Goal: Task Accomplishment & Management: Use online tool/utility

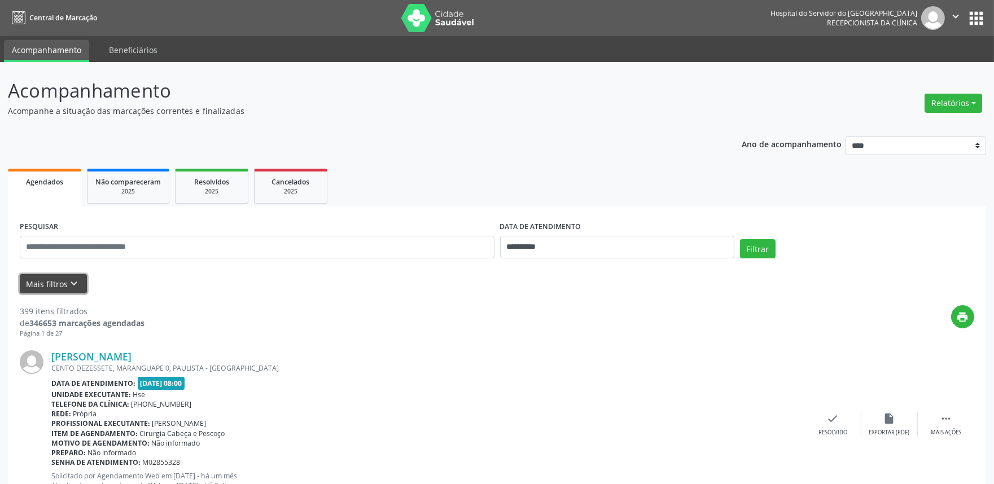
click at [71, 283] on icon "keyboard_arrow_down" at bounding box center [74, 284] width 12 height 12
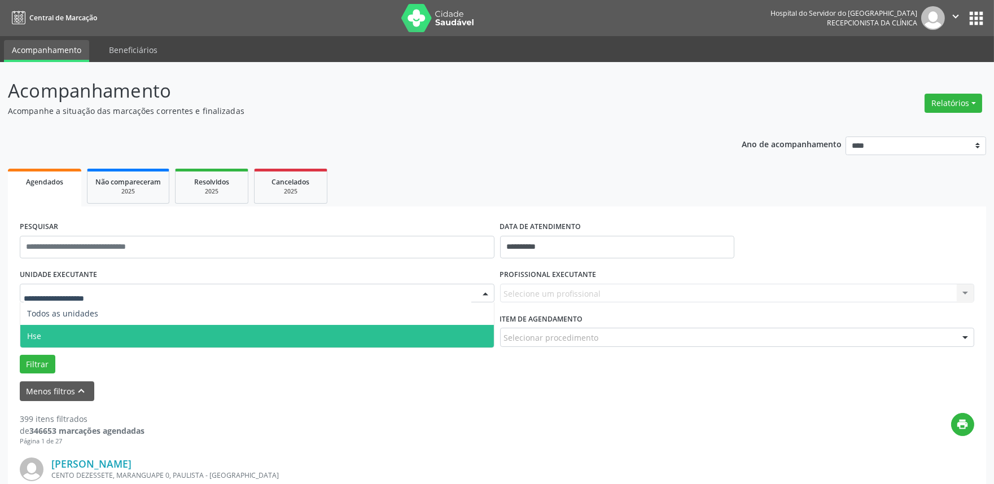
click at [63, 332] on span "Hse" at bounding box center [257, 336] width 474 height 23
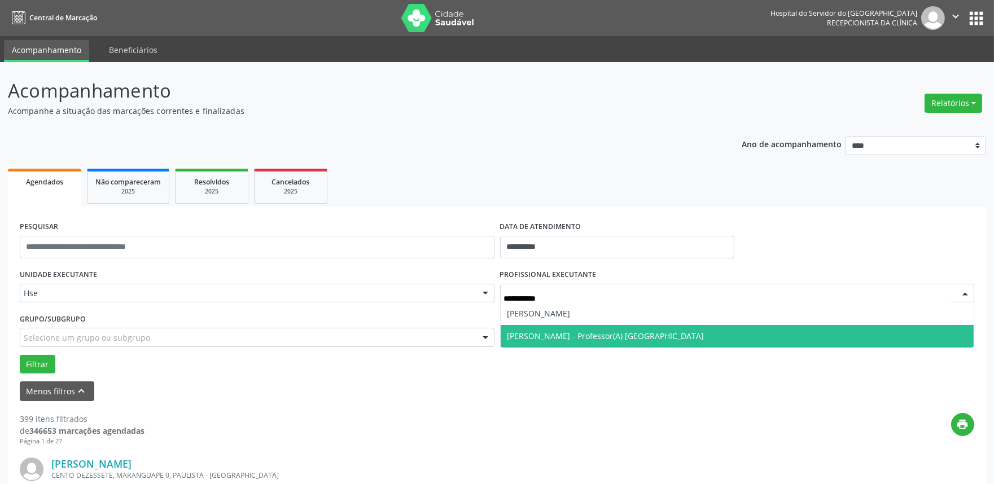
type input "**********"
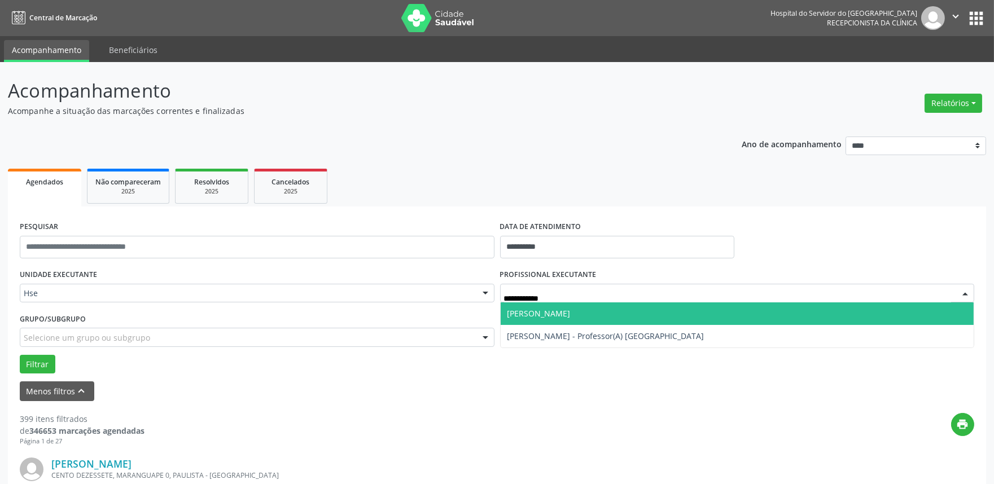
click at [571, 312] on span "[PERSON_NAME]" at bounding box center [539, 313] width 63 height 11
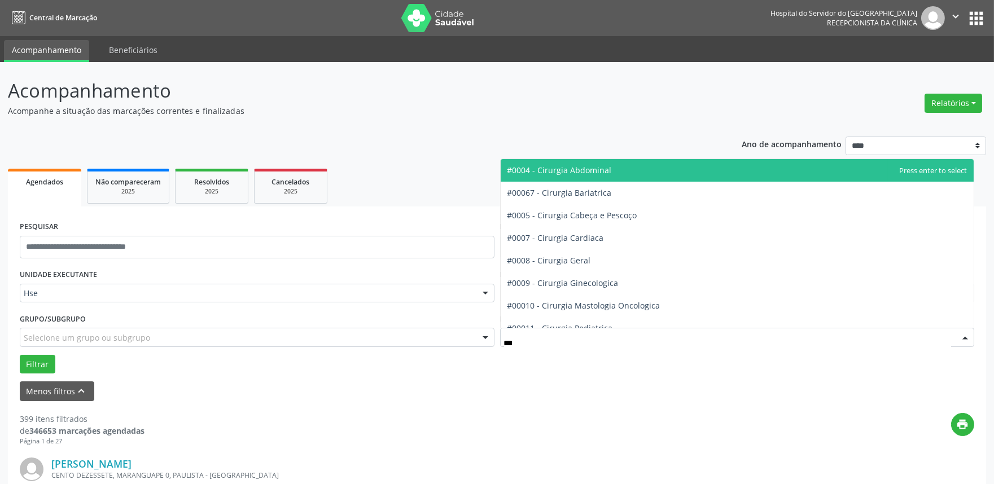
type input "****"
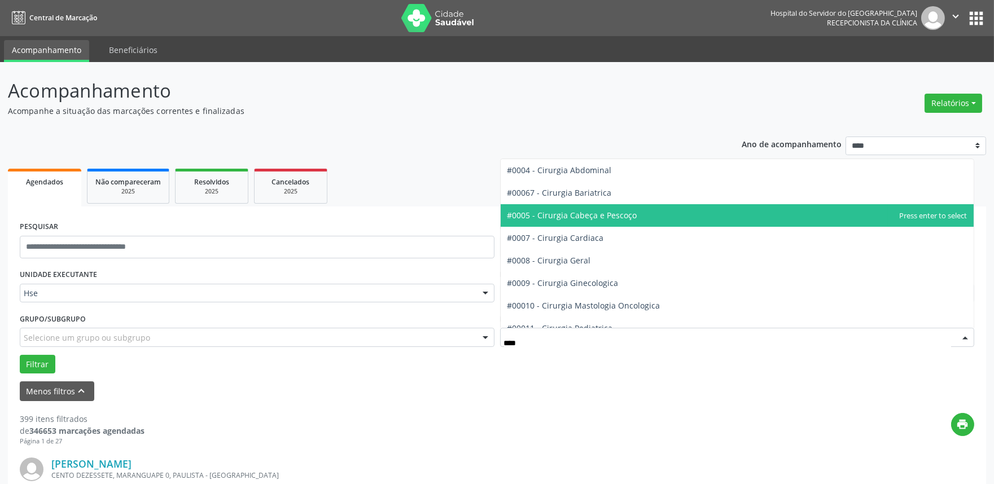
click at [608, 219] on span "#0005 - Cirurgia Cabeça e Pescoço" at bounding box center [573, 215] width 130 height 11
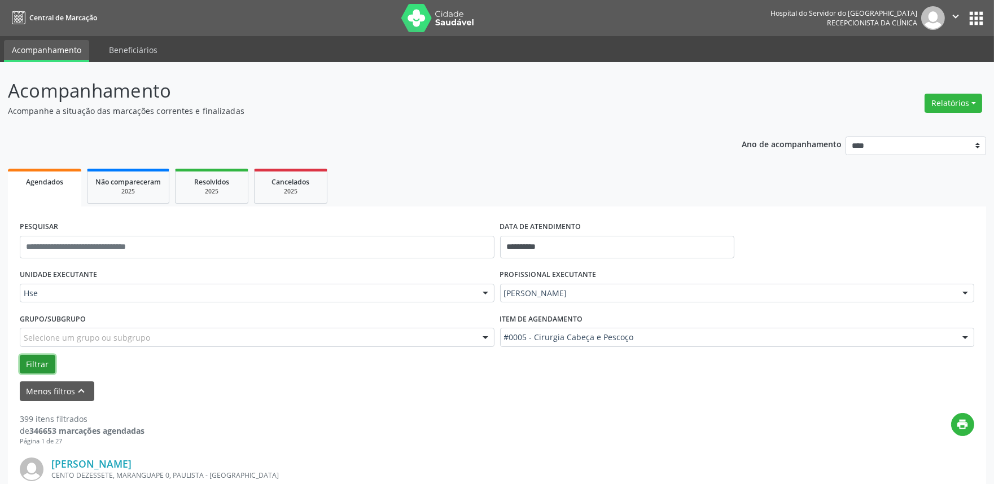
click at [34, 360] on button "Filtrar" at bounding box center [38, 364] width 36 height 19
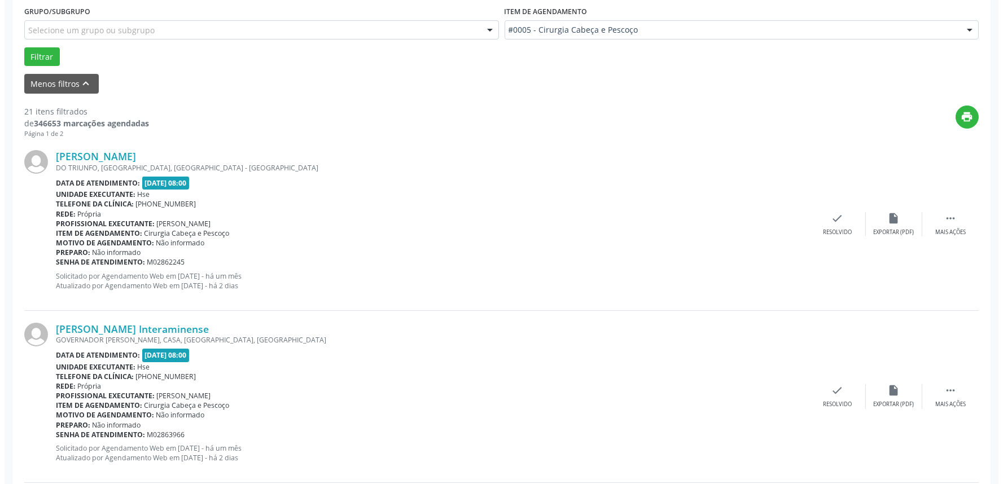
scroll to position [313, 0]
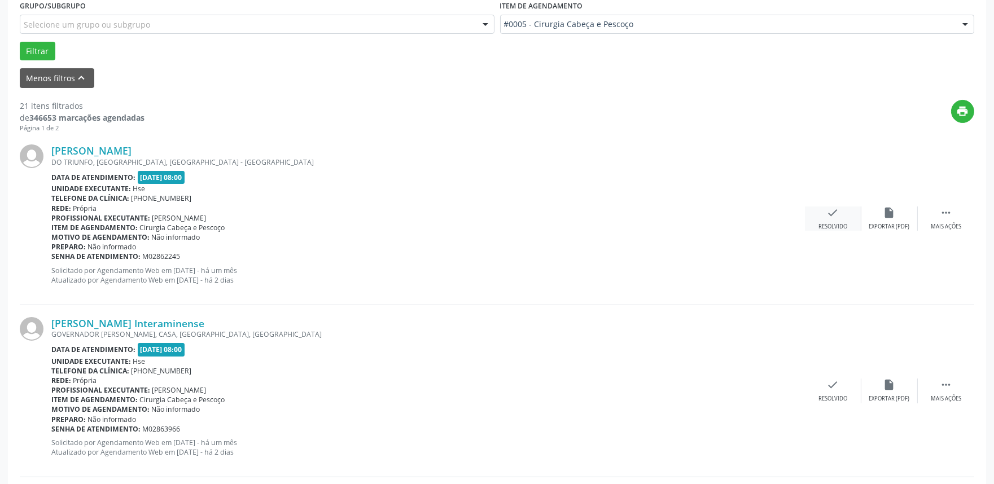
click at [836, 212] on icon "check" at bounding box center [833, 213] width 12 height 12
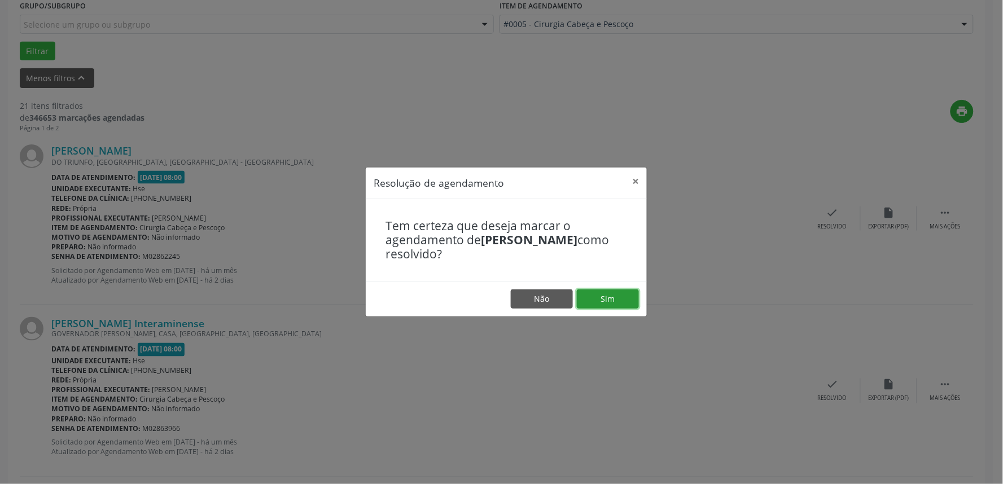
click at [605, 298] on button "Sim" at bounding box center [608, 299] width 62 height 19
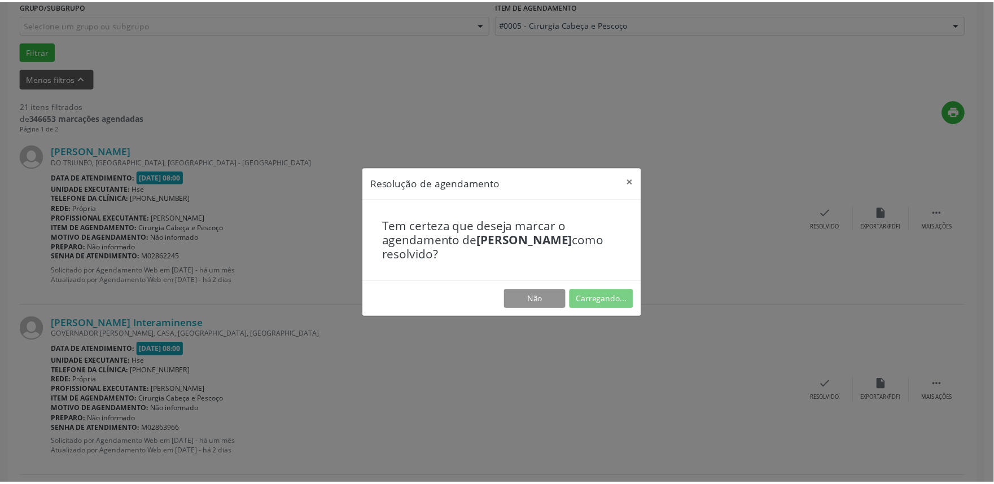
scroll to position [0, 0]
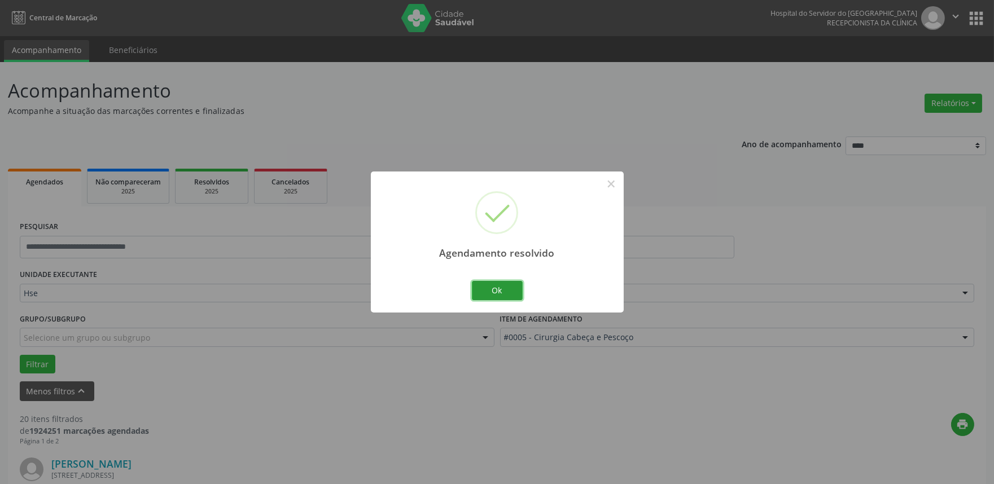
drag, startPoint x: 497, startPoint y: 281, endPoint x: 519, endPoint y: 290, distance: 23.6
click at [497, 281] on button "Ok" at bounding box center [497, 290] width 51 height 19
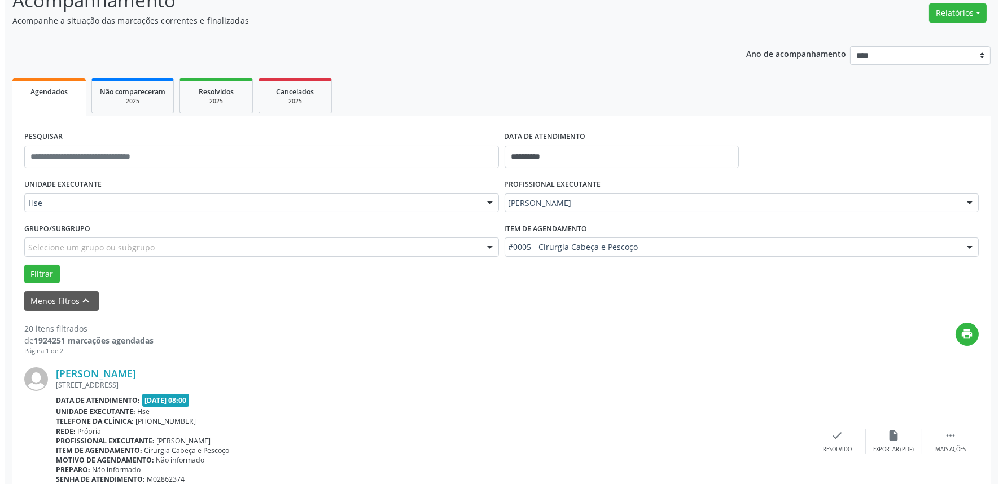
scroll to position [251, 0]
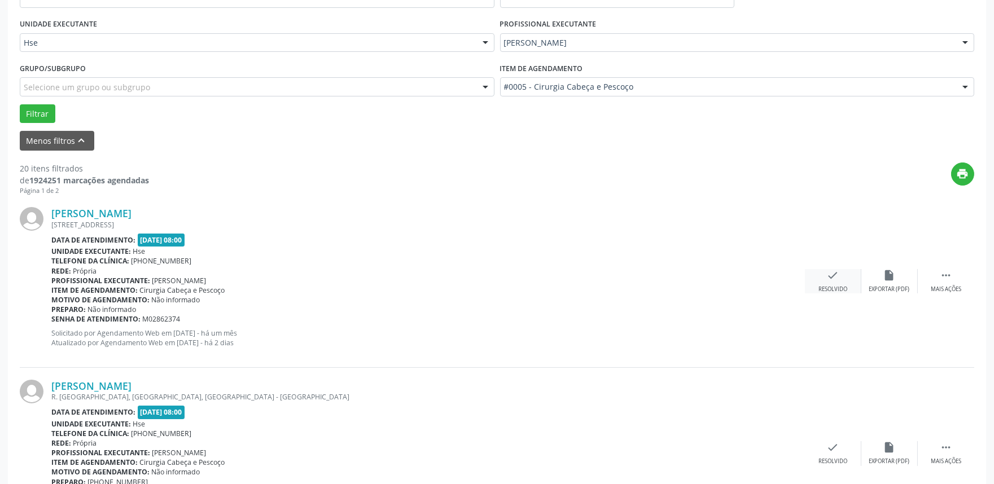
click at [833, 277] on icon "check" at bounding box center [833, 275] width 12 height 12
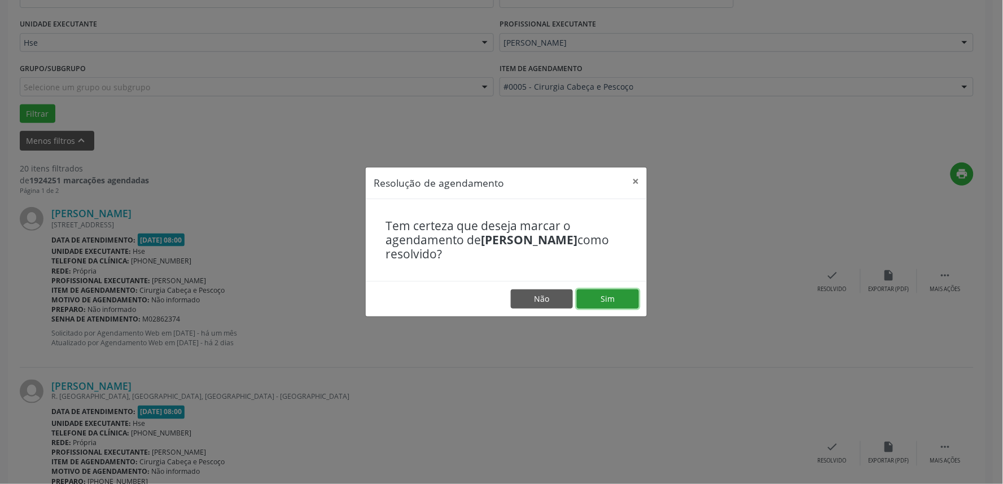
click at [612, 296] on button "Sim" at bounding box center [608, 299] width 62 height 19
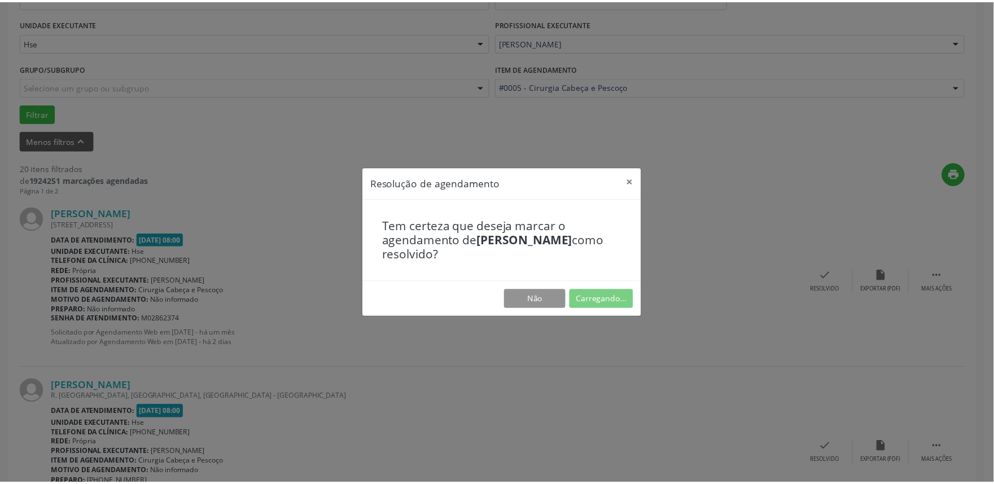
scroll to position [0, 0]
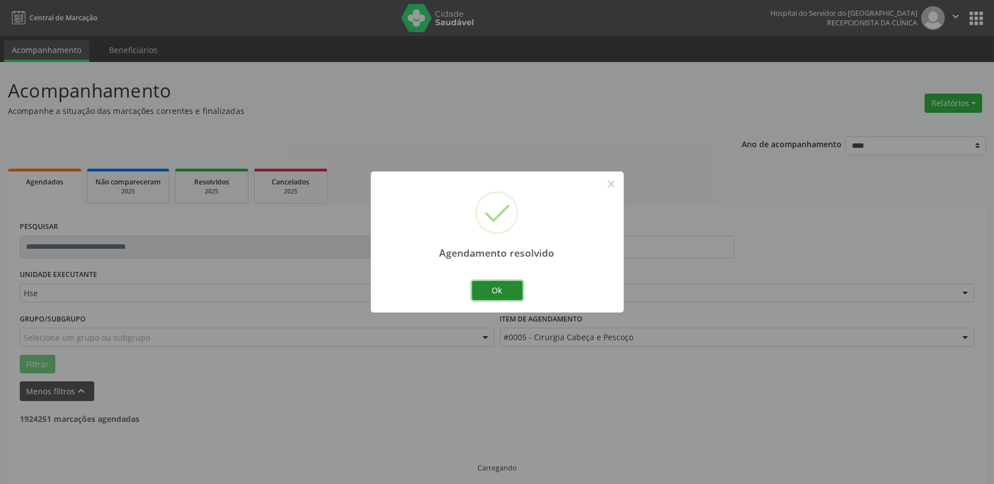
click at [494, 284] on button "Ok" at bounding box center [497, 290] width 51 height 19
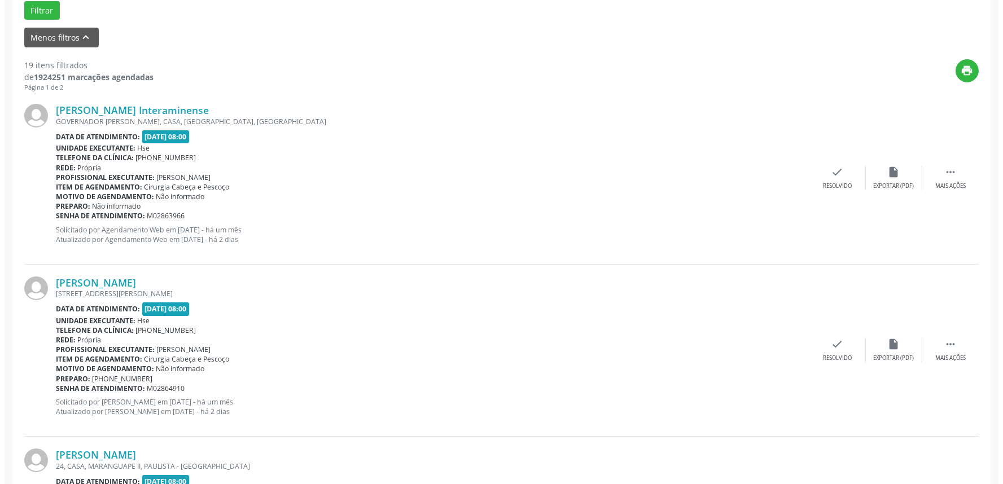
scroll to position [376, 0]
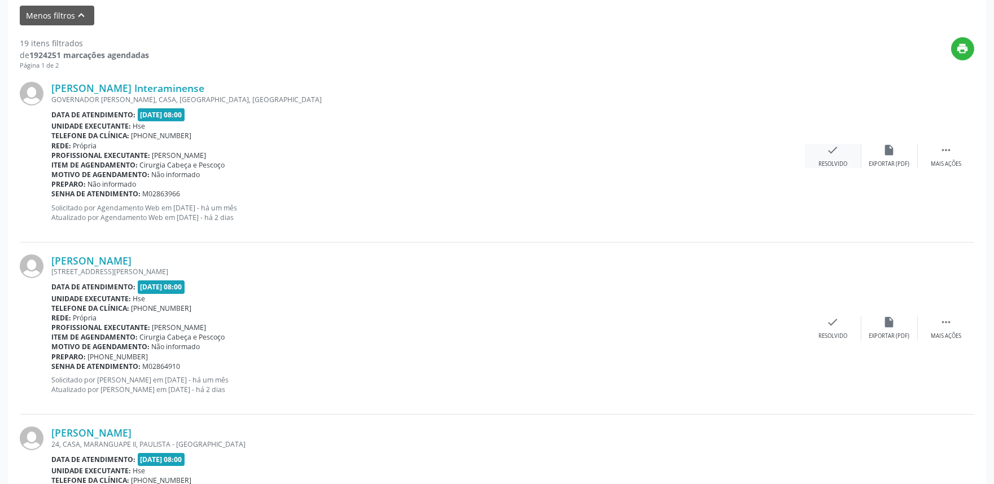
click at [825, 155] on div "check Resolvido" at bounding box center [833, 156] width 56 height 24
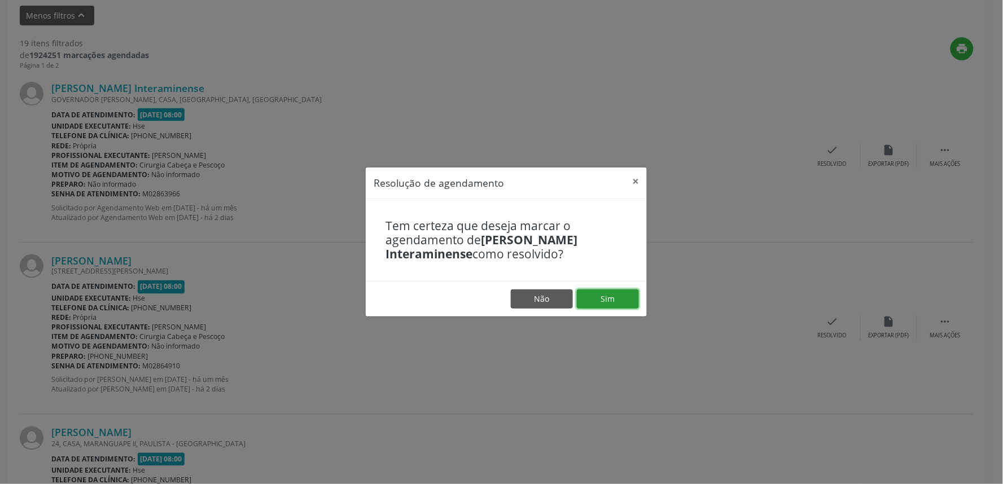
click at [622, 298] on button "Sim" at bounding box center [608, 299] width 62 height 19
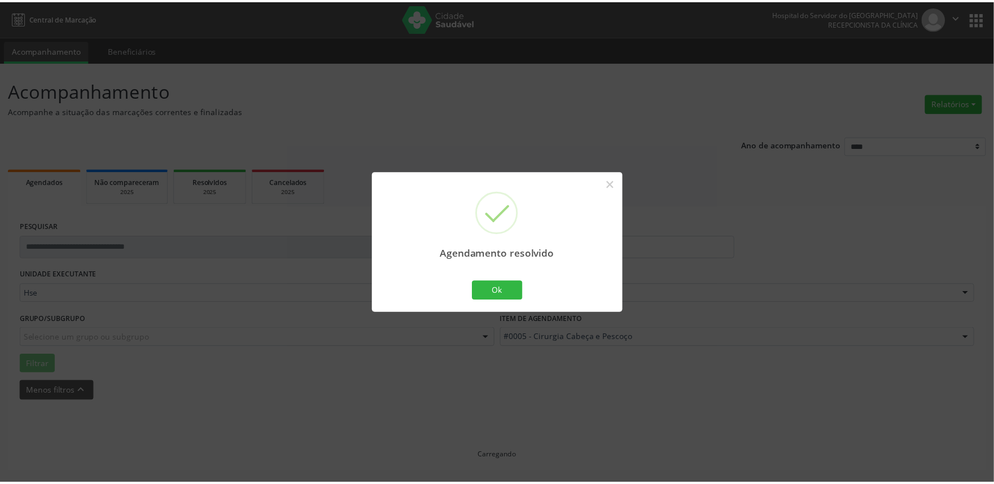
scroll to position [0, 0]
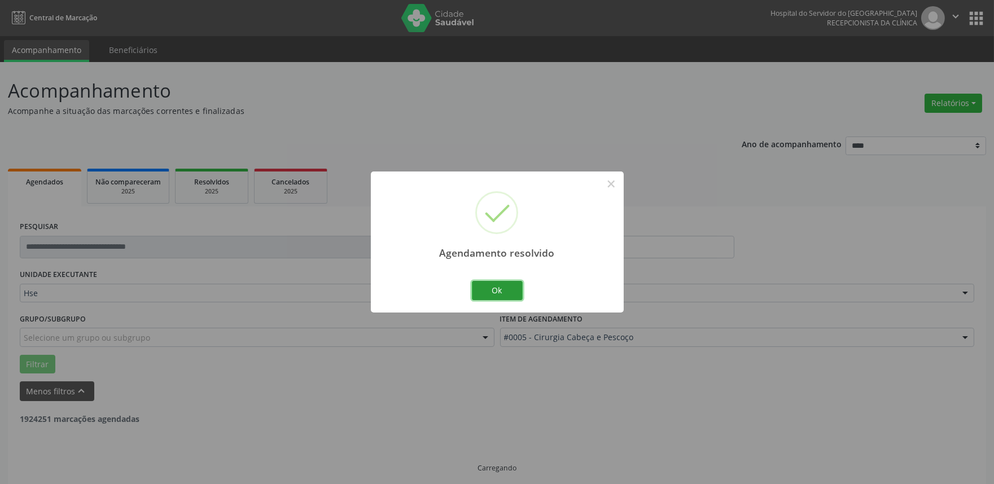
drag, startPoint x: 493, startPoint y: 286, endPoint x: 510, endPoint y: 291, distance: 17.7
click at [492, 286] on button "Ok" at bounding box center [497, 290] width 51 height 19
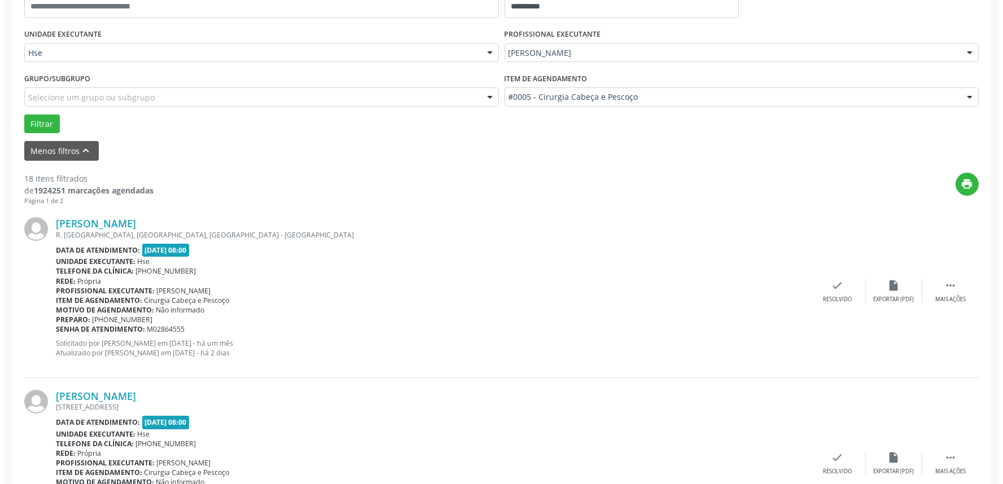
scroll to position [313, 0]
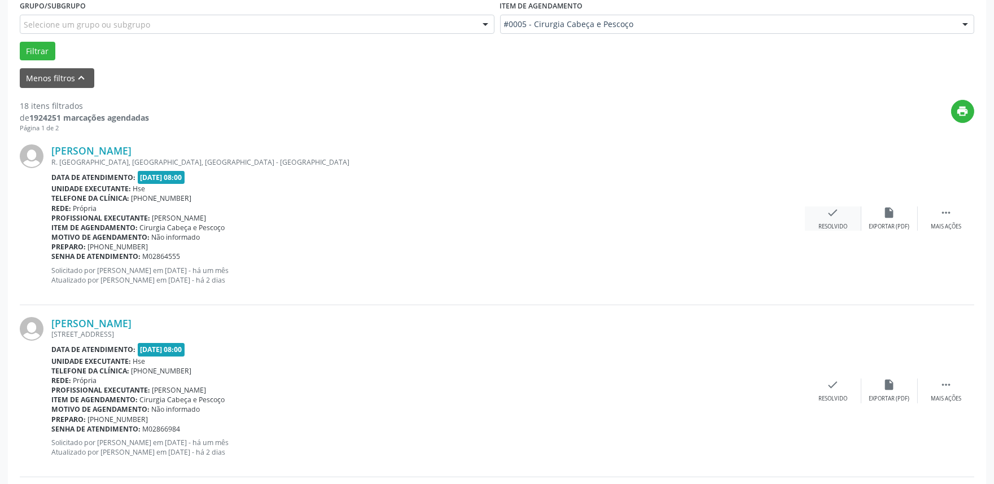
click at [828, 212] on icon "check" at bounding box center [833, 213] width 12 height 12
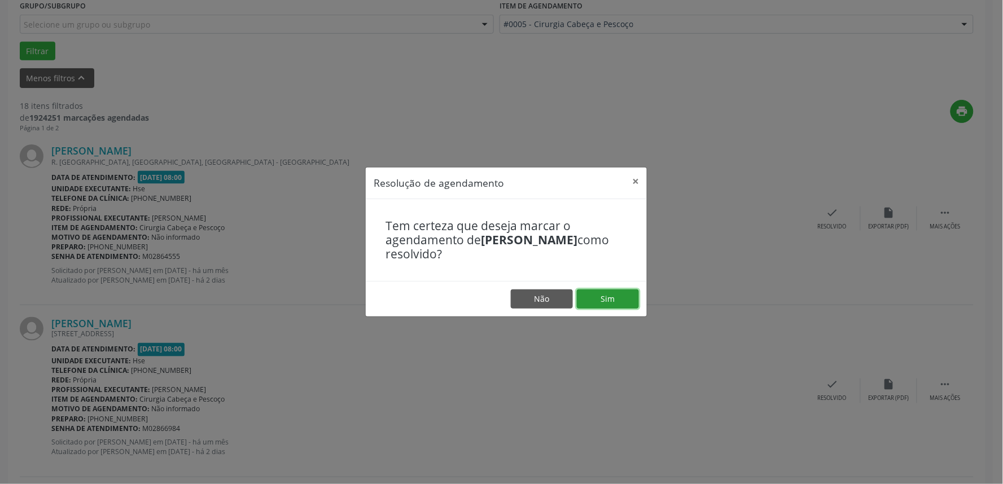
click at [611, 295] on button "Sim" at bounding box center [608, 299] width 62 height 19
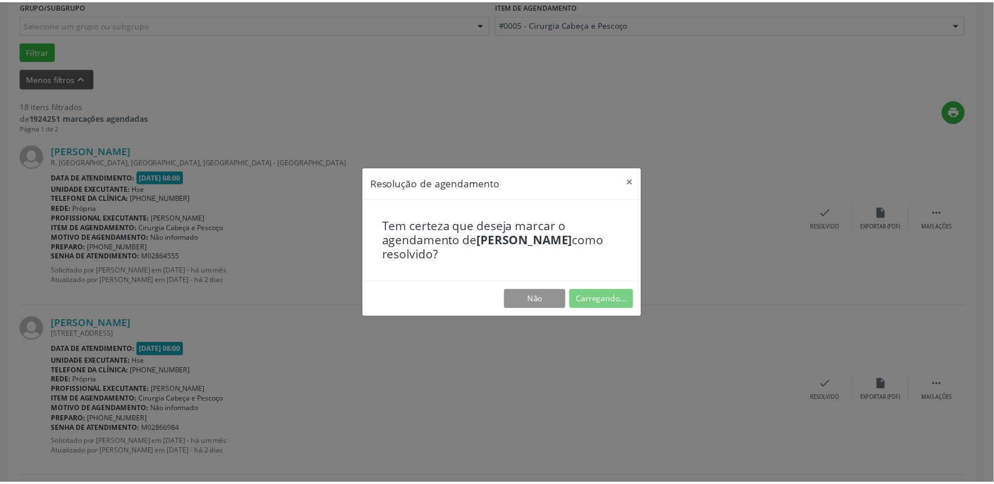
scroll to position [0, 0]
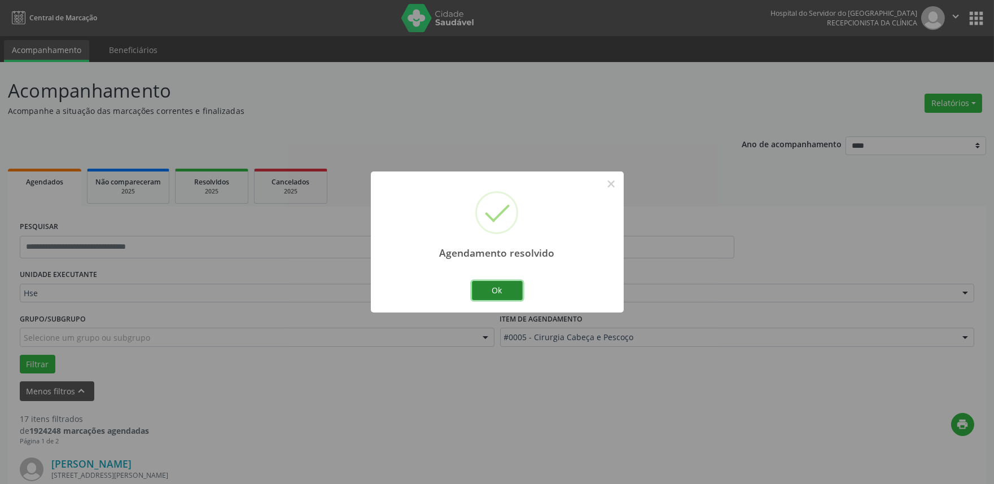
click at [486, 291] on button "Ok" at bounding box center [497, 290] width 51 height 19
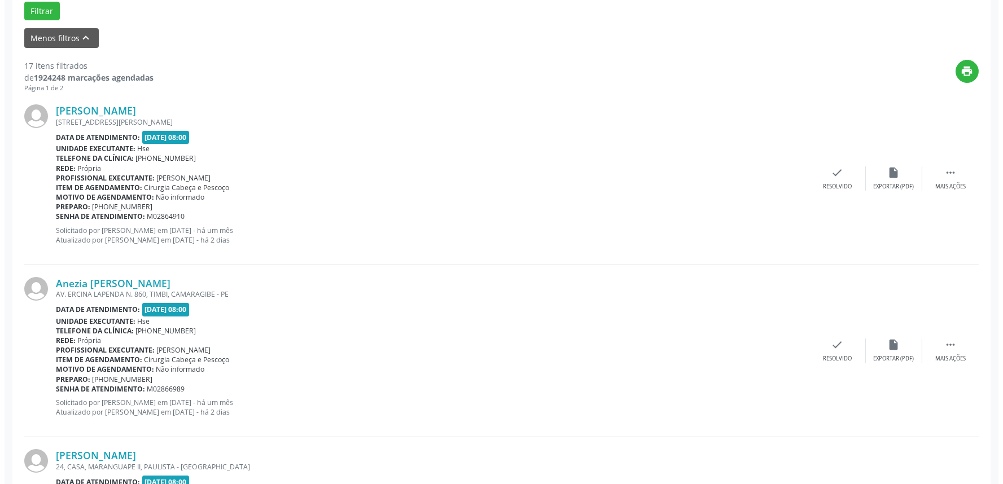
scroll to position [376, 0]
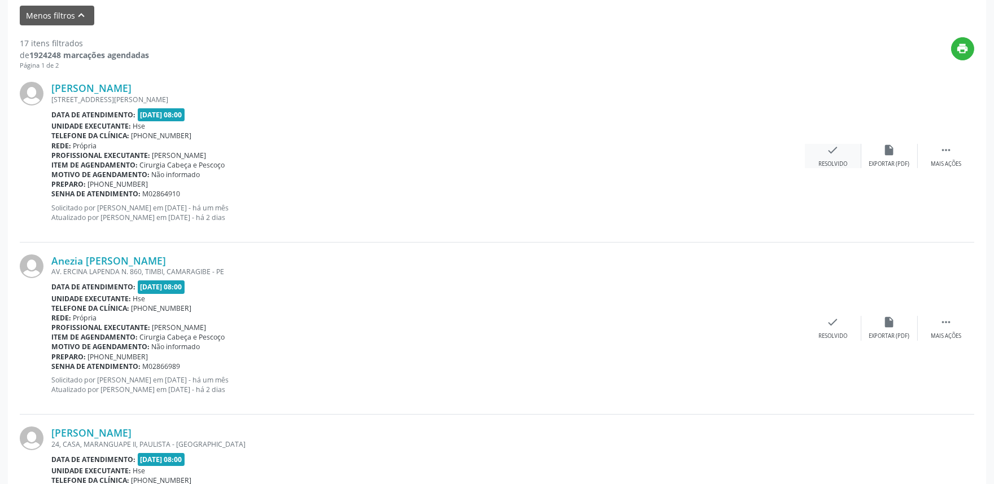
click at [834, 154] on icon "check" at bounding box center [833, 150] width 12 height 12
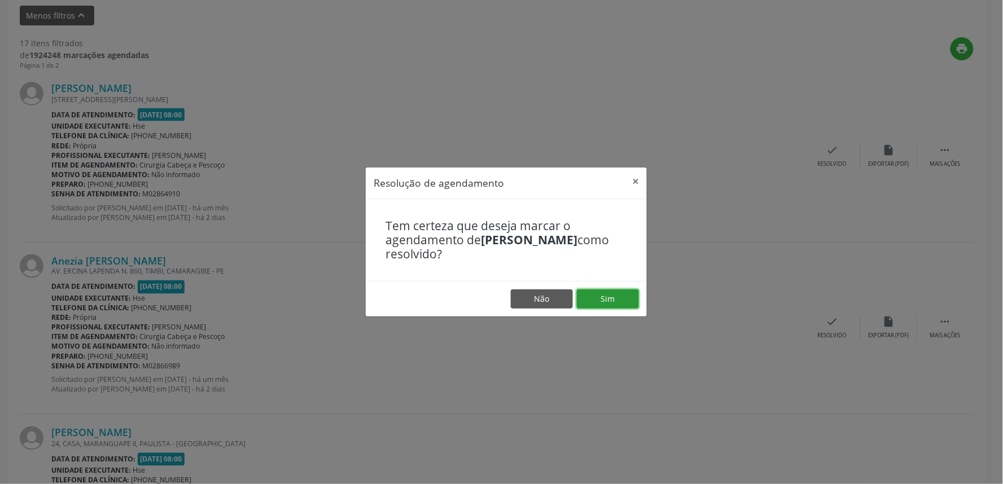
click at [624, 295] on button "Sim" at bounding box center [608, 299] width 62 height 19
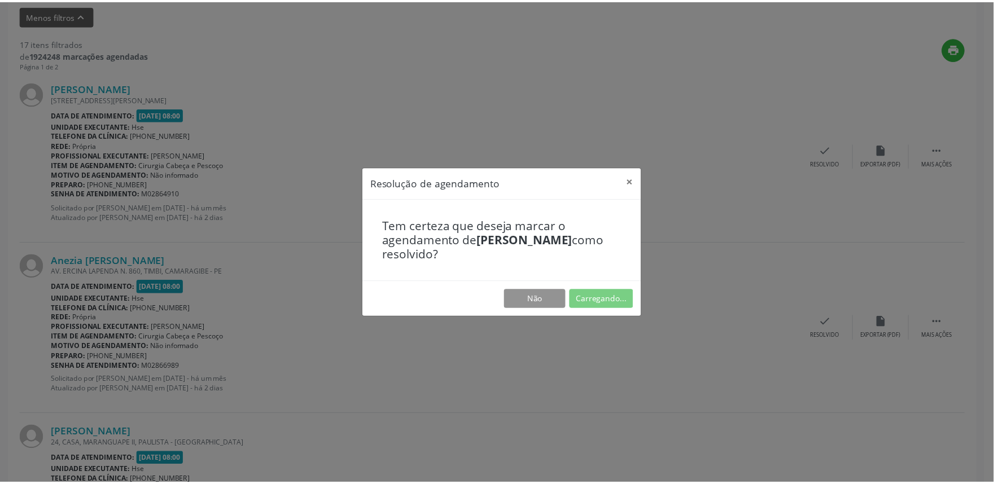
scroll to position [0, 0]
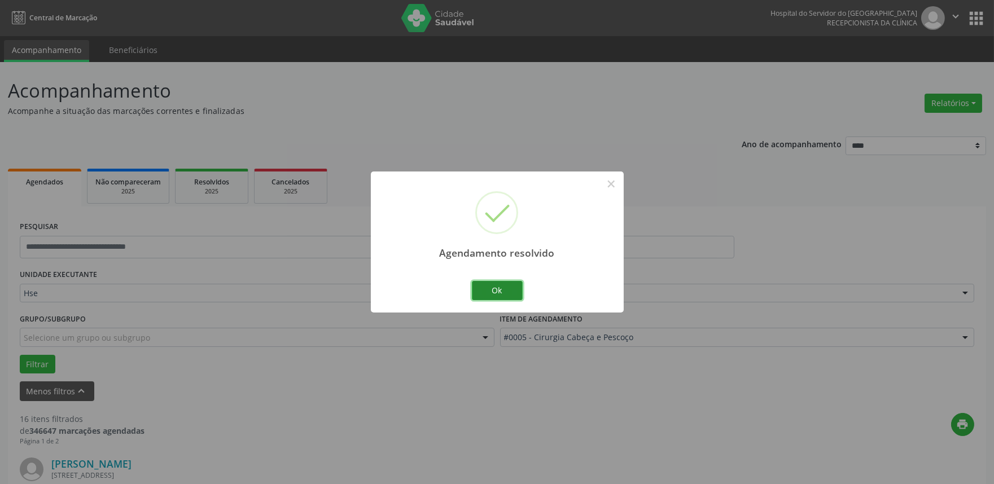
click at [486, 283] on button "Ok" at bounding box center [497, 290] width 51 height 19
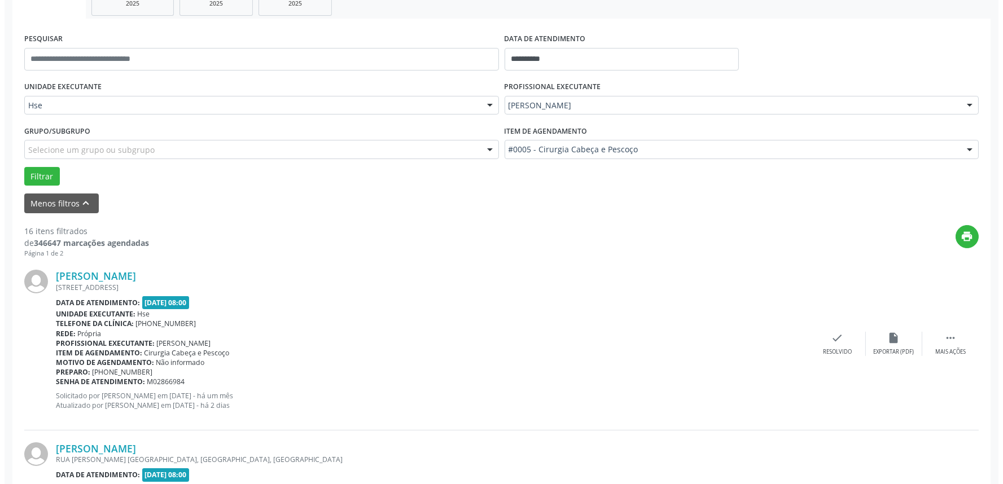
scroll to position [251, 0]
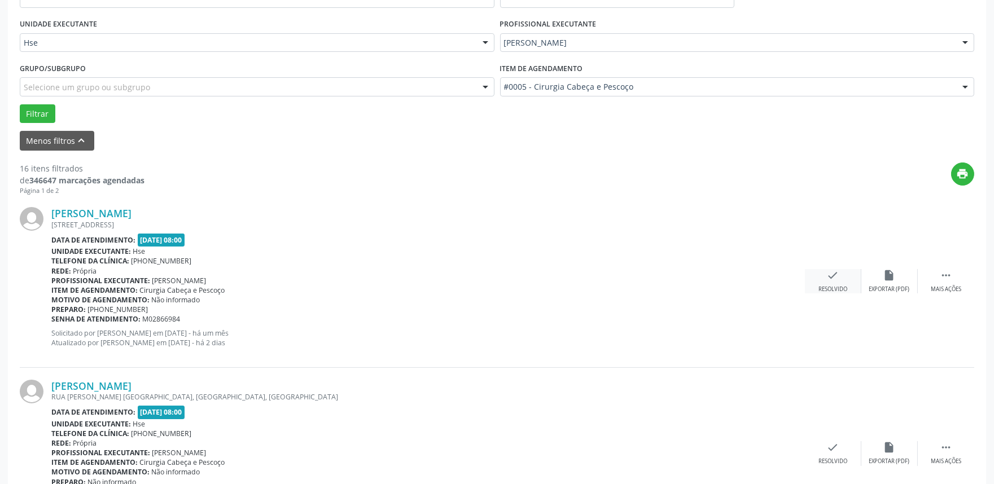
click at [832, 292] on div "Resolvido" at bounding box center [833, 290] width 29 height 8
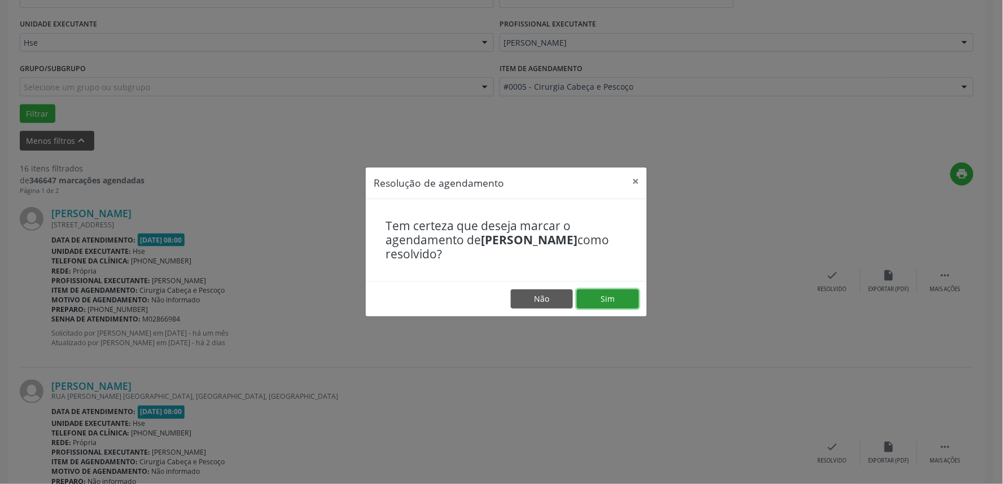
click at [597, 301] on button "Sim" at bounding box center [608, 299] width 62 height 19
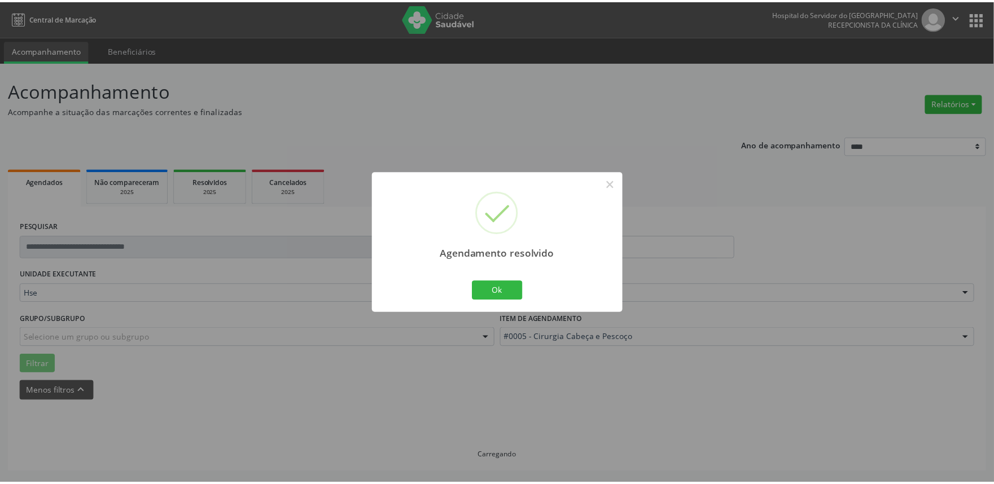
scroll to position [0, 0]
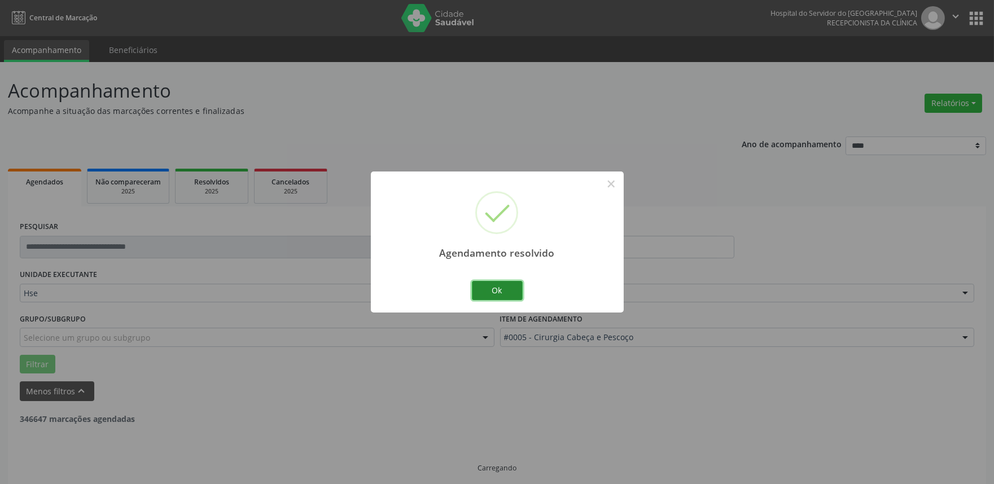
click at [497, 292] on button "Ok" at bounding box center [497, 290] width 51 height 19
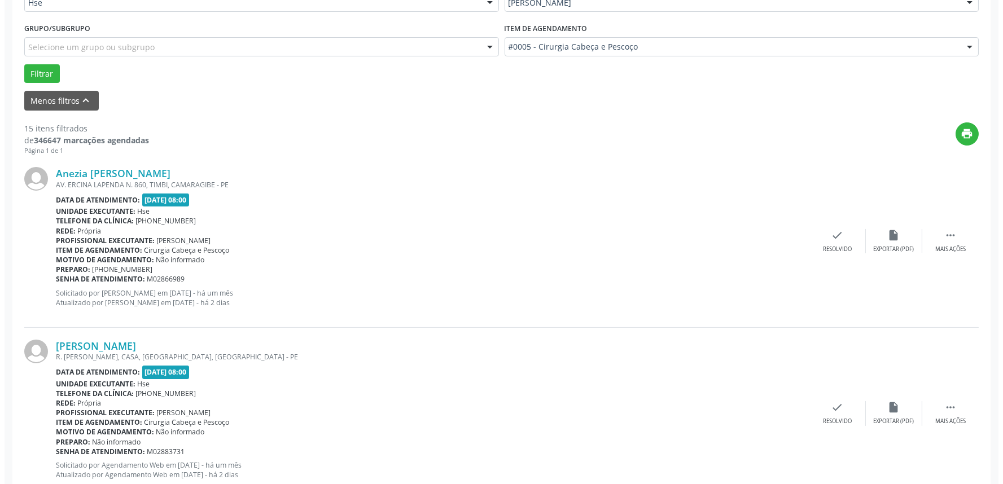
scroll to position [313, 0]
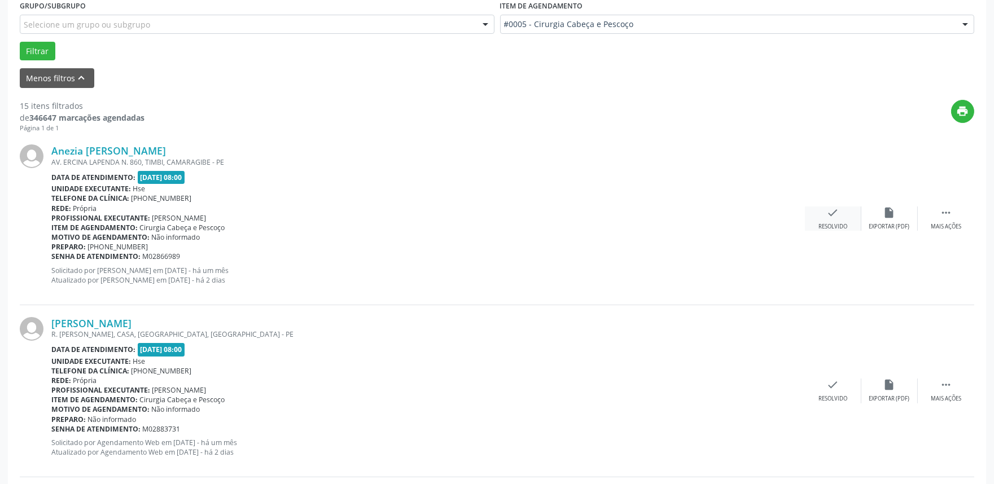
click at [821, 215] on div "check Resolvido" at bounding box center [833, 219] width 56 height 24
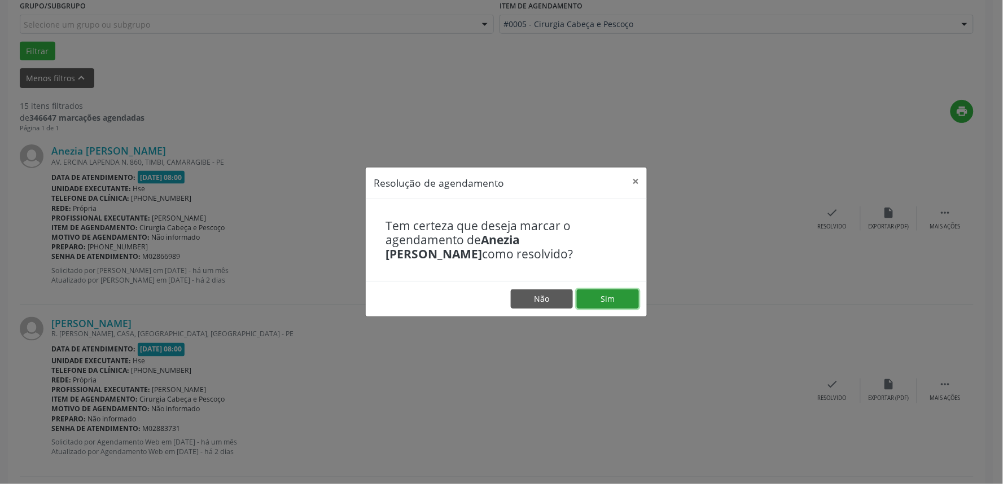
click at [624, 294] on button "Sim" at bounding box center [608, 299] width 62 height 19
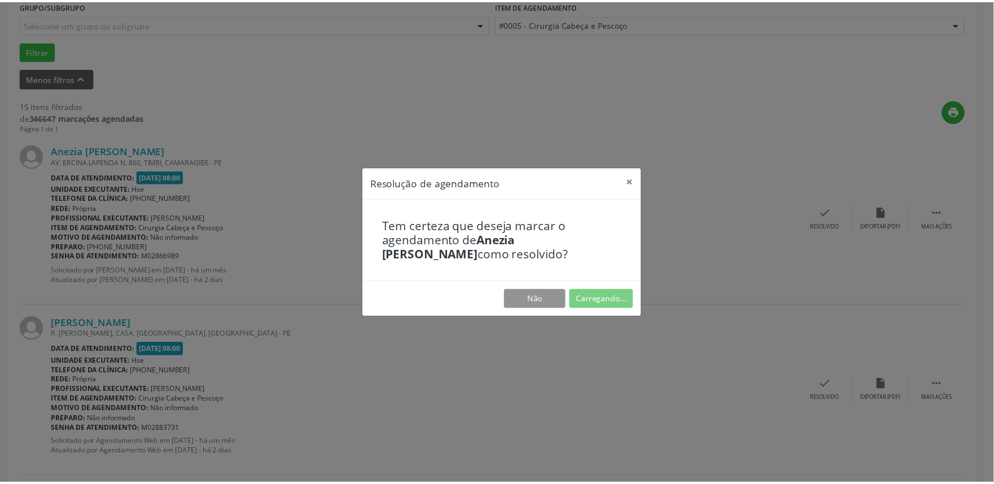
scroll to position [0, 0]
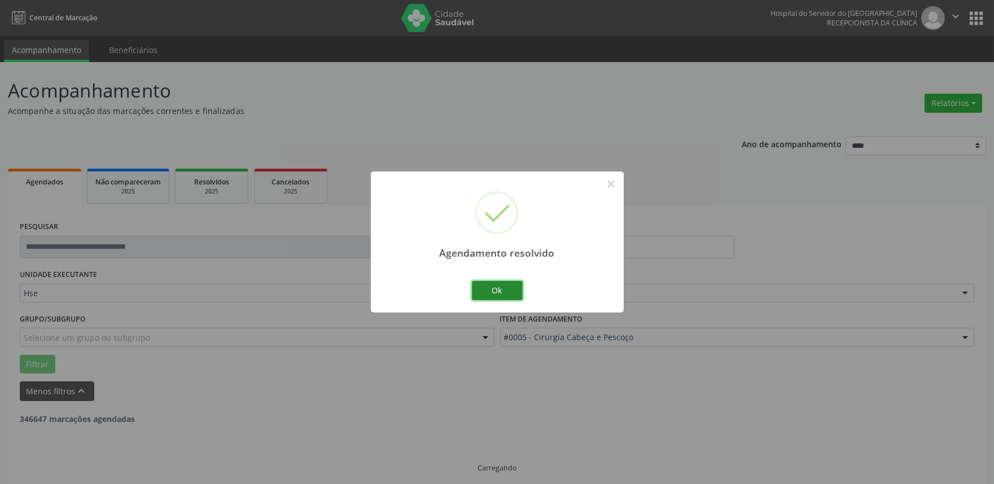
click at [497, 286] on button "Ok" at bounding box center [497, 290] width 51 height 19
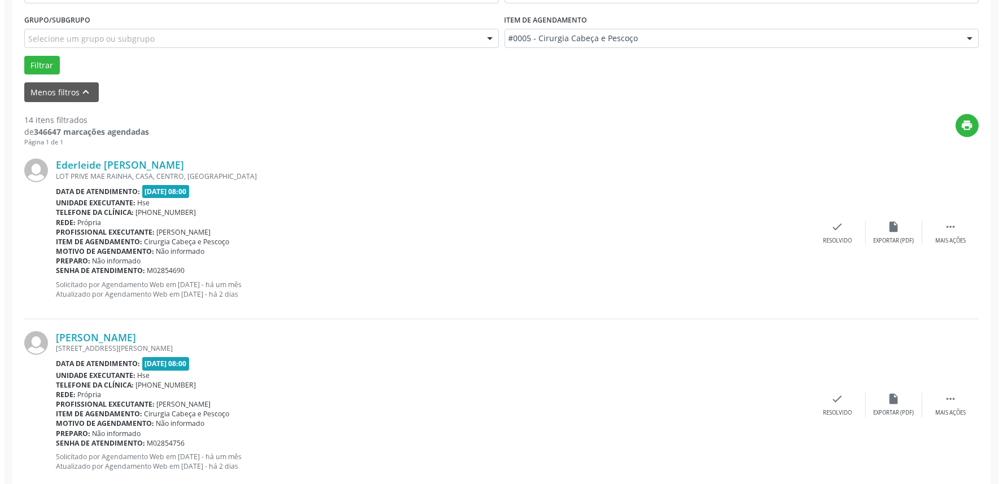
scroll to position [376, 0]
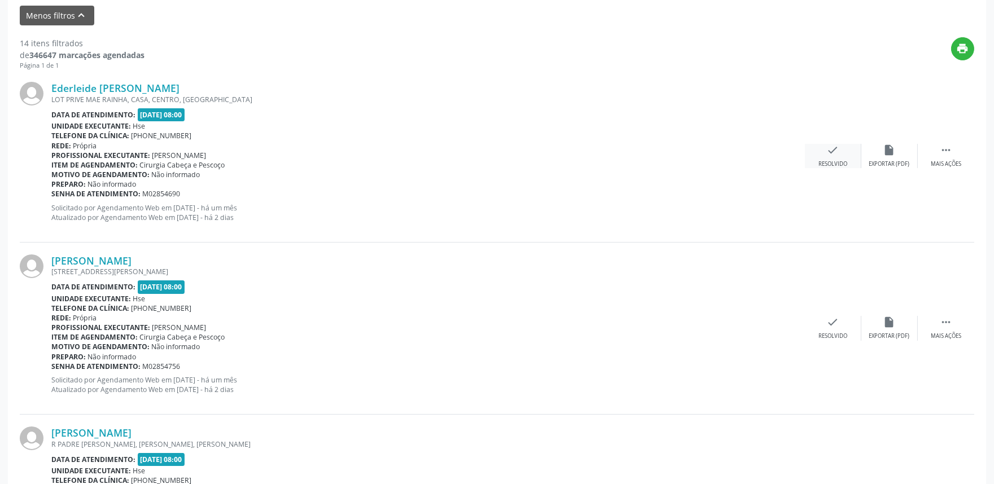
click at [834, 153] on icon "check" at bounding box center [833, 150] width 12 height 12
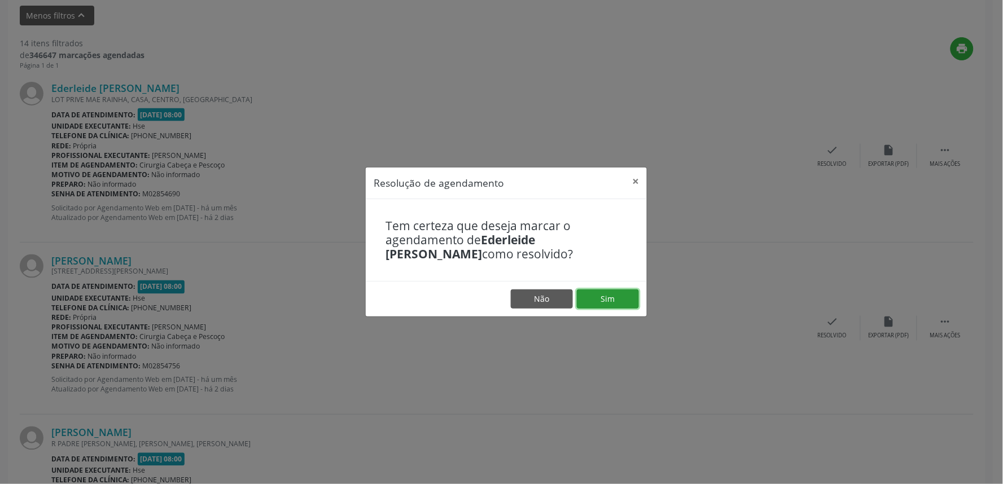
click at [600, 295] on button "Sim" at bounding box center [608, 299] width 62 height 19
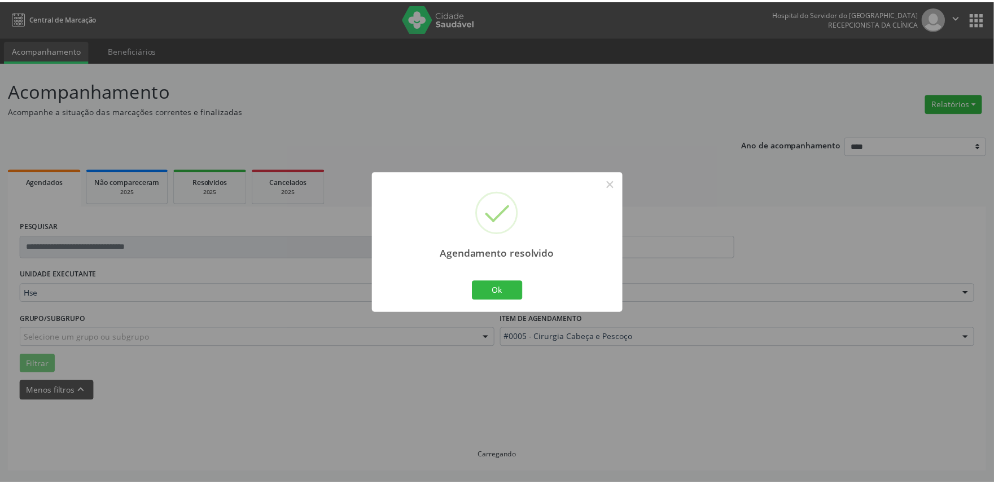
scroll to position [0, 0]
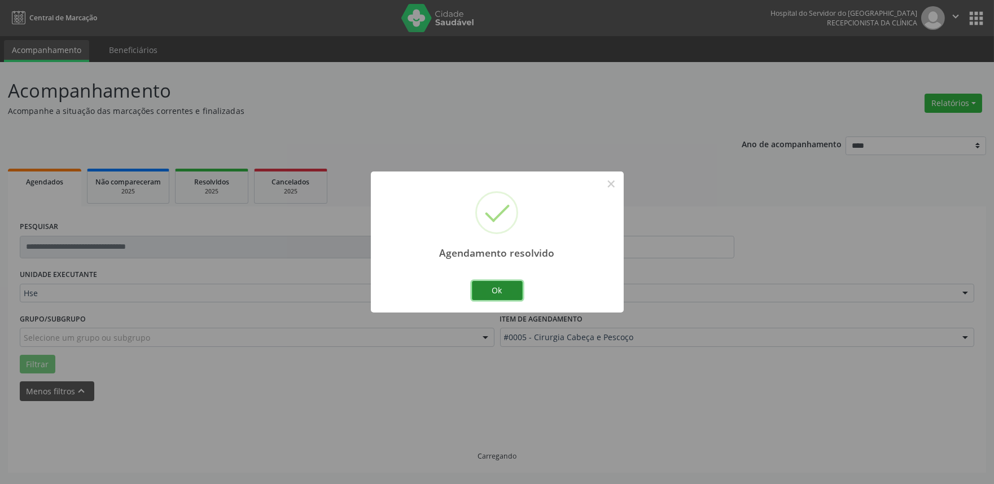
click at [503, 283] on button "Ok" at bounding box center [497, 290] width 51 height 19
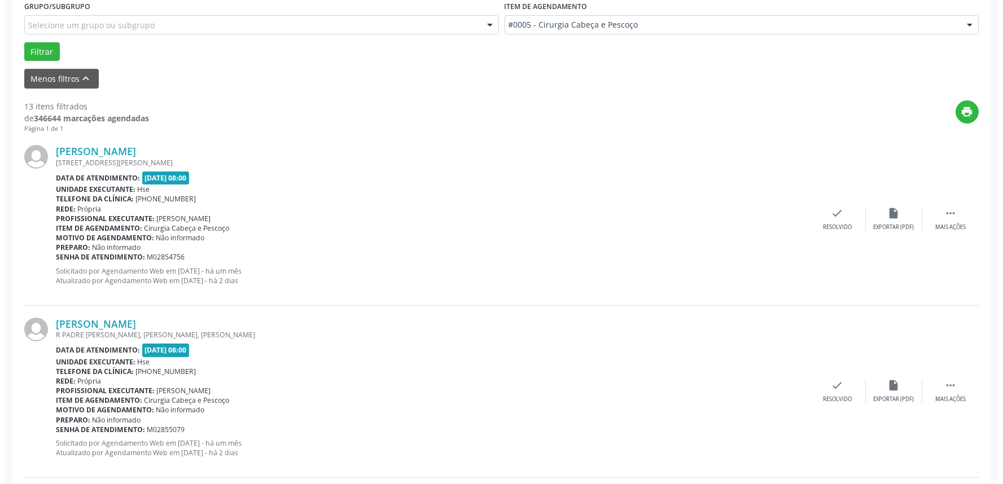
scroll to position [313, 0]
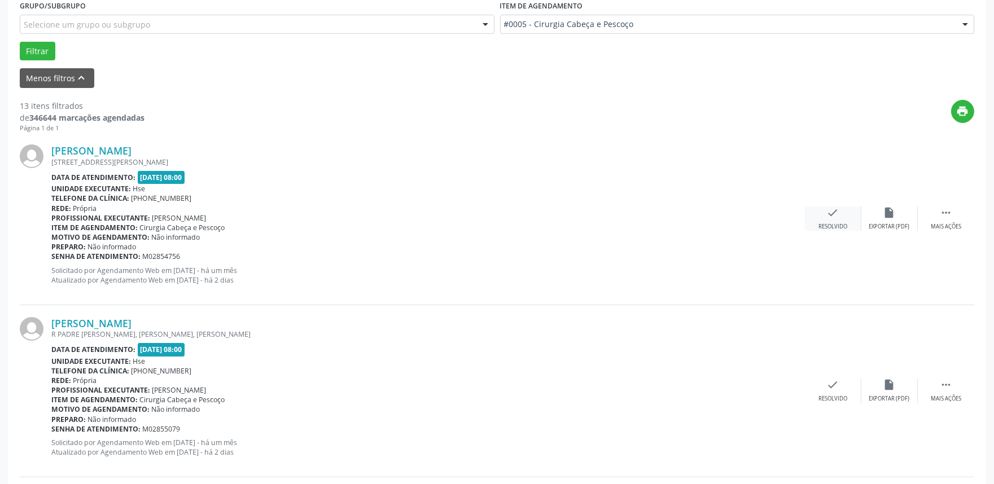
click at [834, 215] on icon "check" at bounding box center [833, 213] width 12 height 12
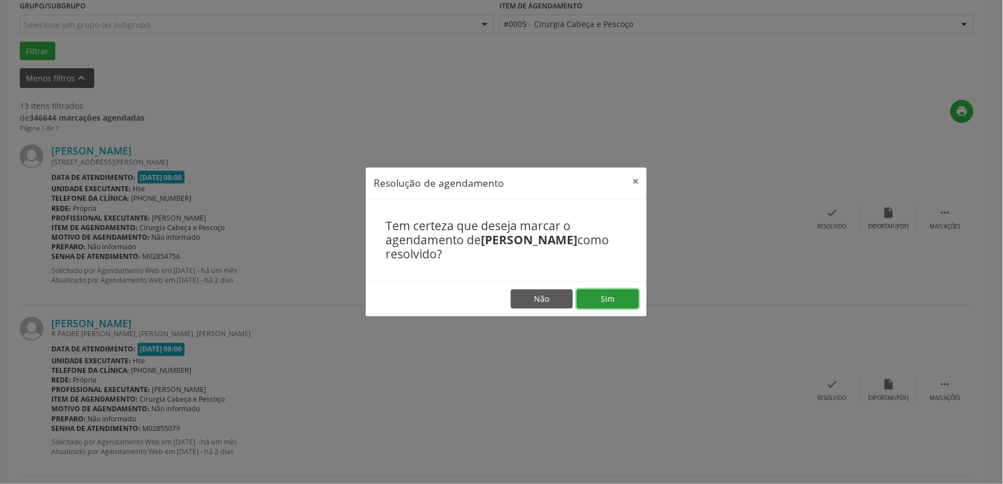
click at [608, 301] on button "Sim" at bounding box center [608, 299] width 62 height 19
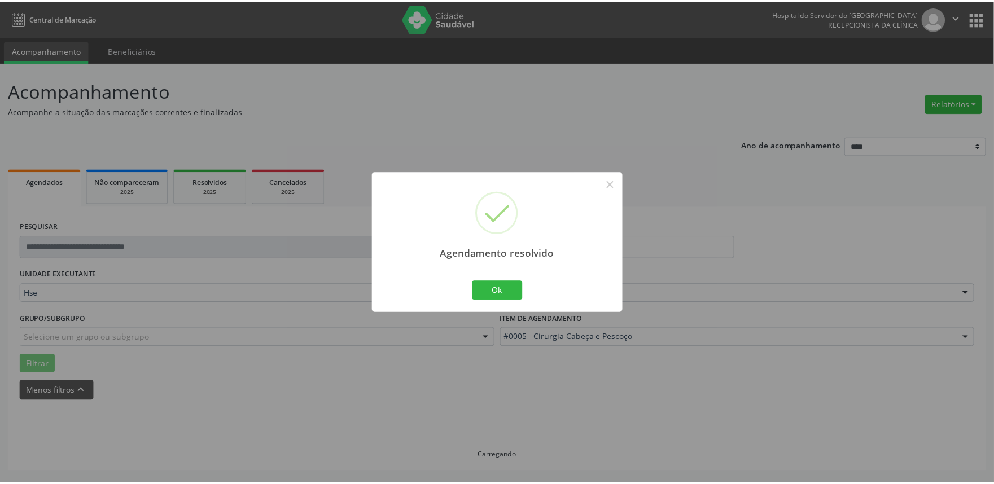
scroll to position [0, 0]
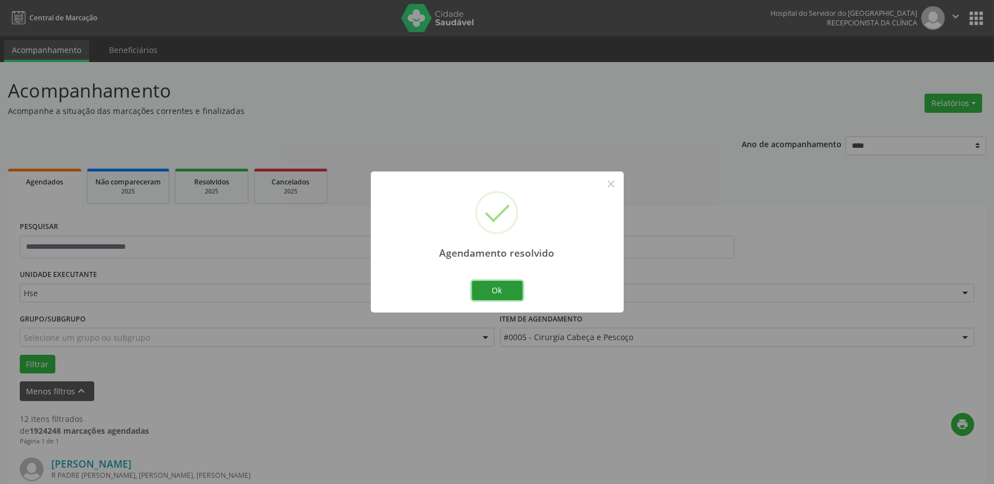
click at [491, 291] on button "Ok" at bounding box center [497, 290] width 51 height 19
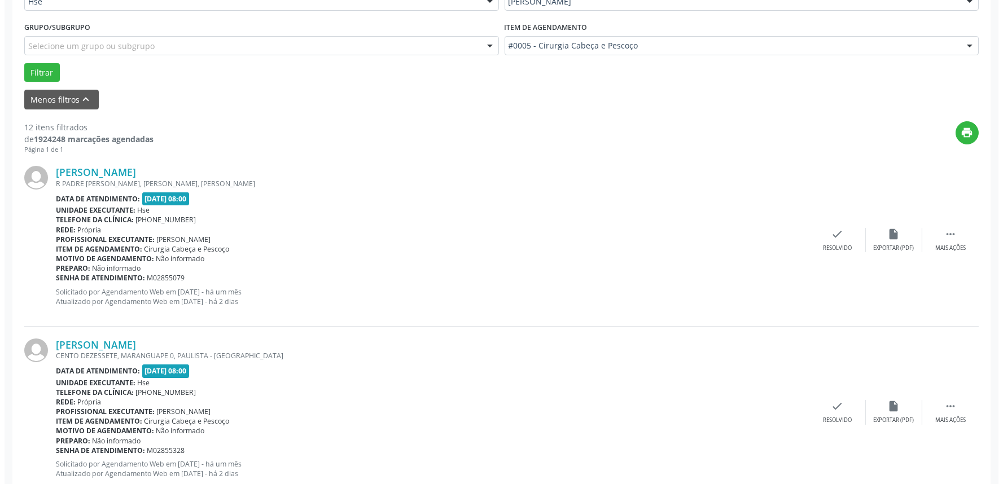
scroll to position [313, 0]
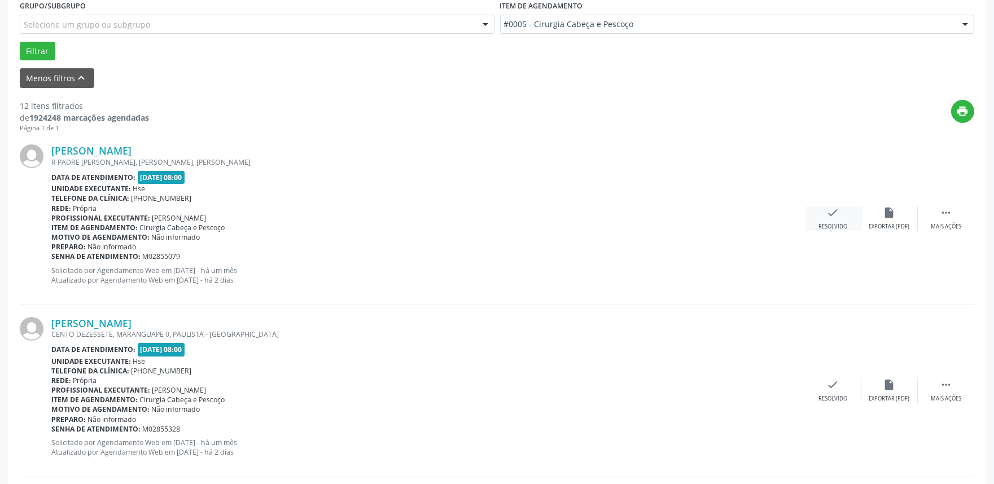
click at [836, 213] on icon "check" at bounding box center [833, 213] width 12 height 12
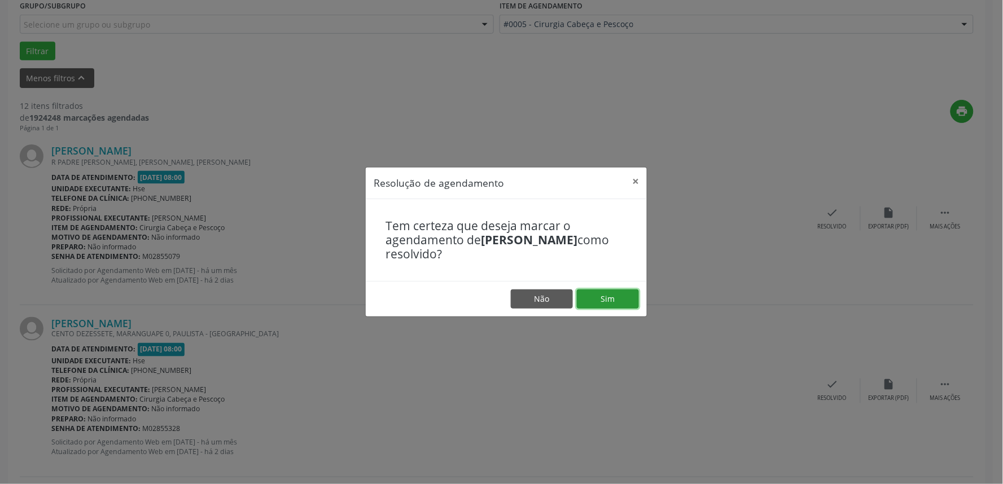
click at [611, 296] on button "Sim" at bounding box center [608, 299] width 62 height 19
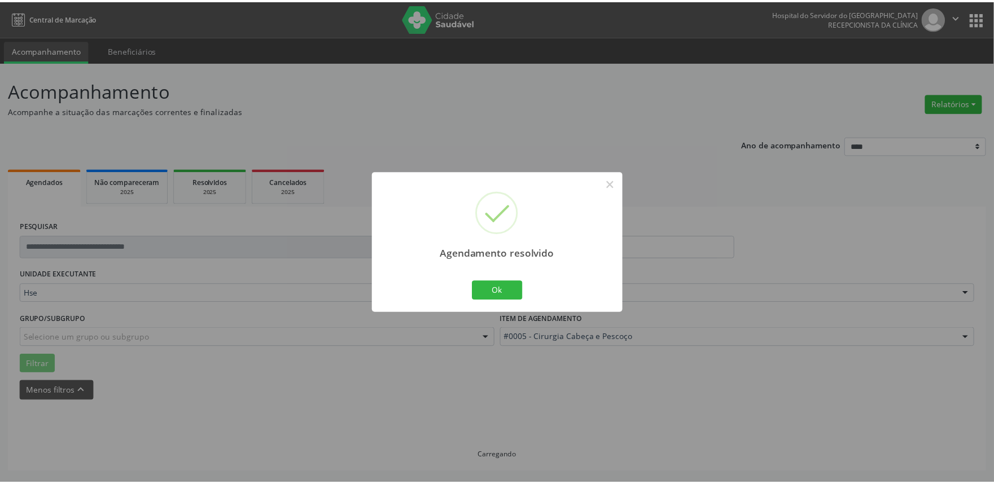
scroll to position [0, 0]
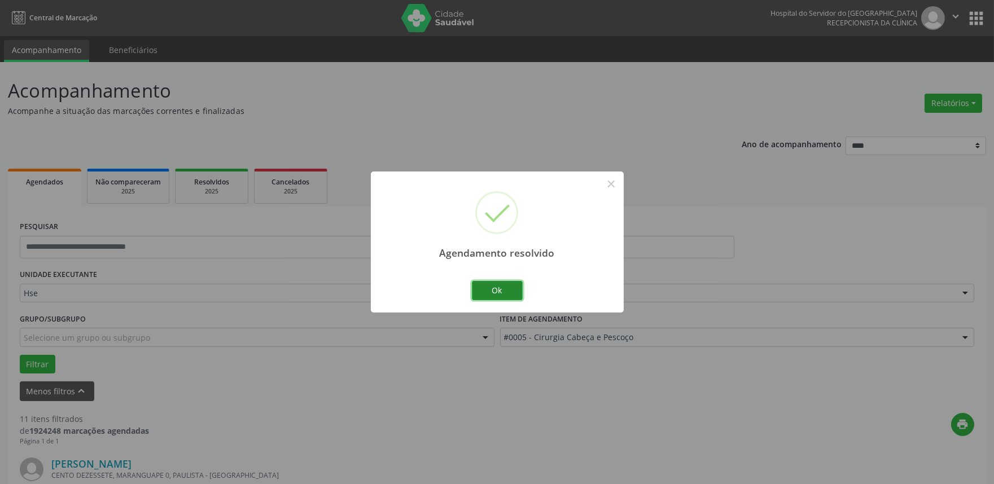
drag, startPoint x: 484, startPoint y: 288, endPoint x: 505, endPoint y: 290, distance: 21.0
click at [486, 288] on button "Ok" at bounding box center [497, 290] width 51 height 19
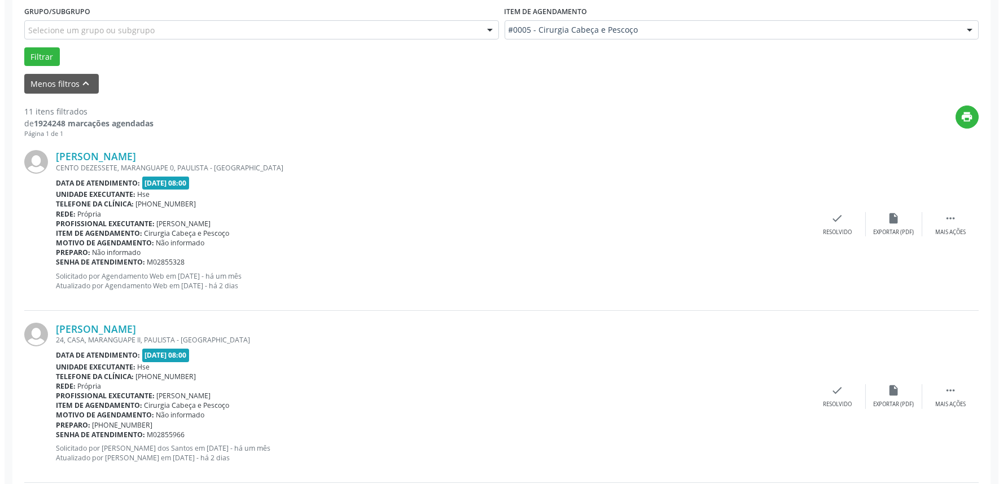
scroll to position [313, 0]
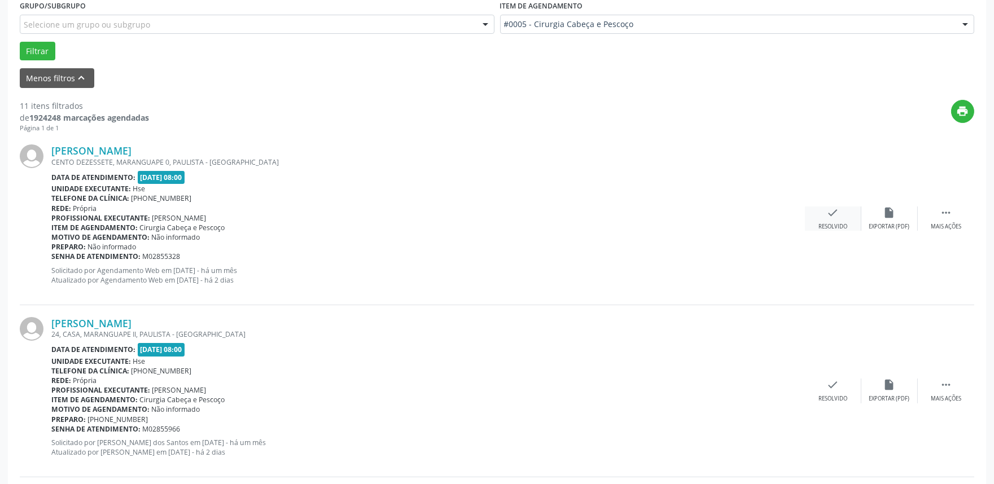
click at [819, 218] on div "check Resolvido" at bounding box center [833, 219] width 56 height 24
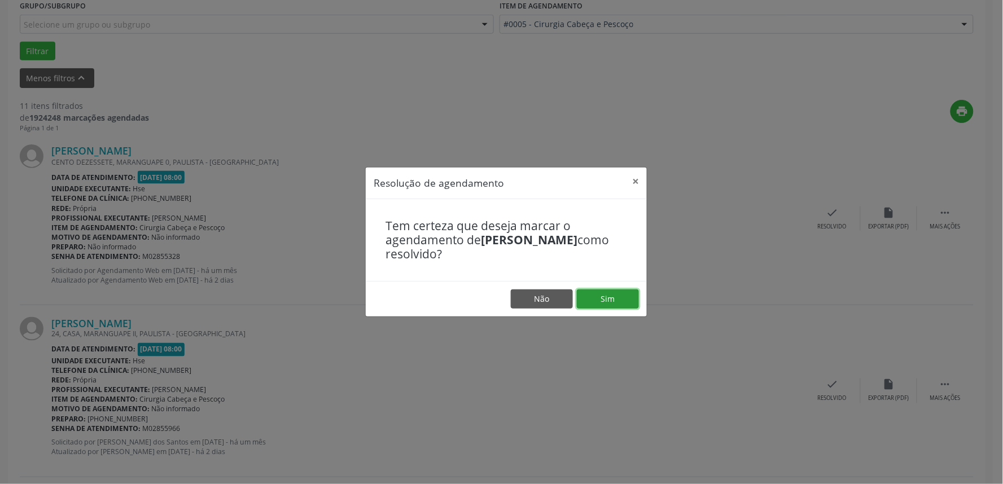
click at [631, 291] on button "Sim" at bounding box center [608, 299] width 62 height 19
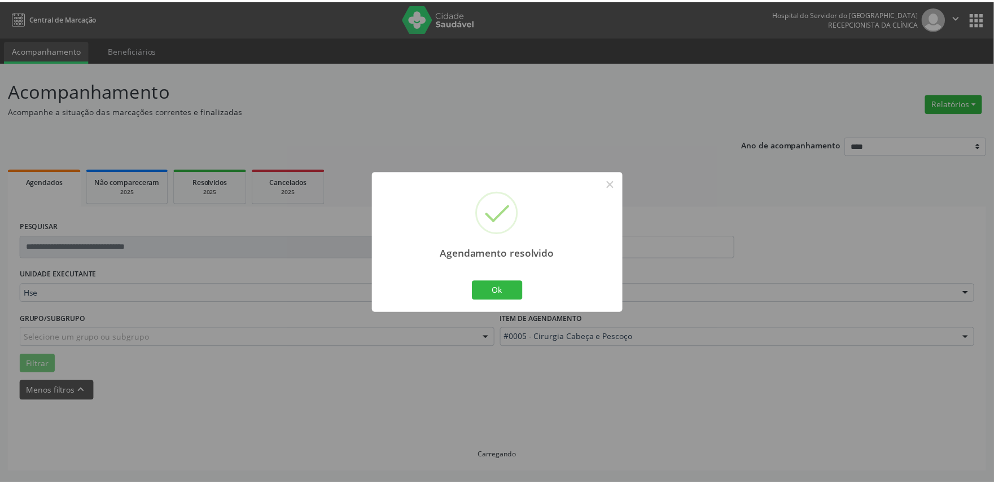
scroll to position [0, 0]
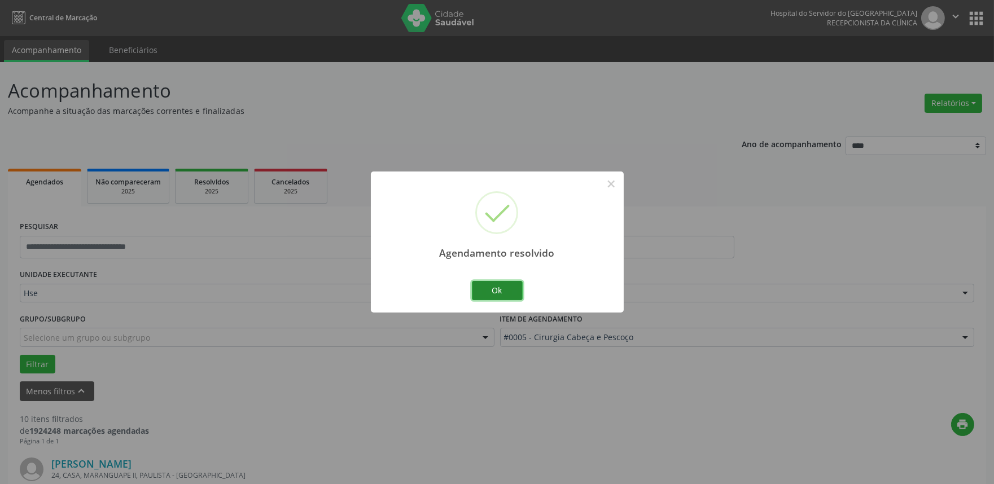
click at [482, 295] on button "Ok" at bounding box center [497, 290] width 51 height 19
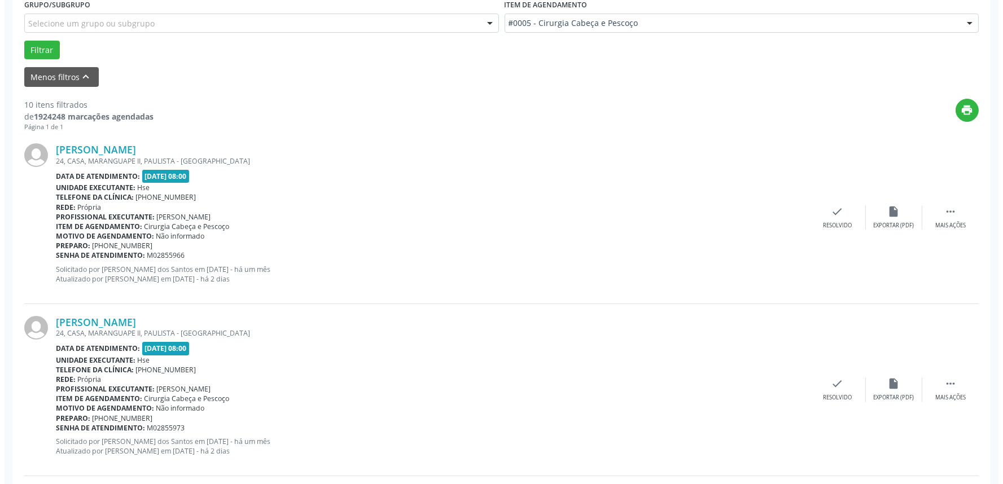
scroll to position [376, 0]
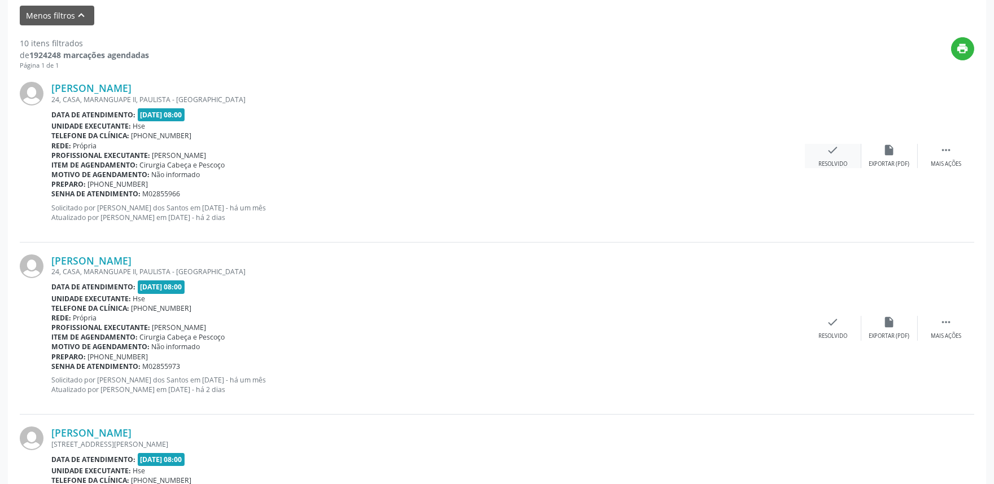
click at [820, 153] on div "check Resolvido" at bounding box center [833, 156] width 56 height 24
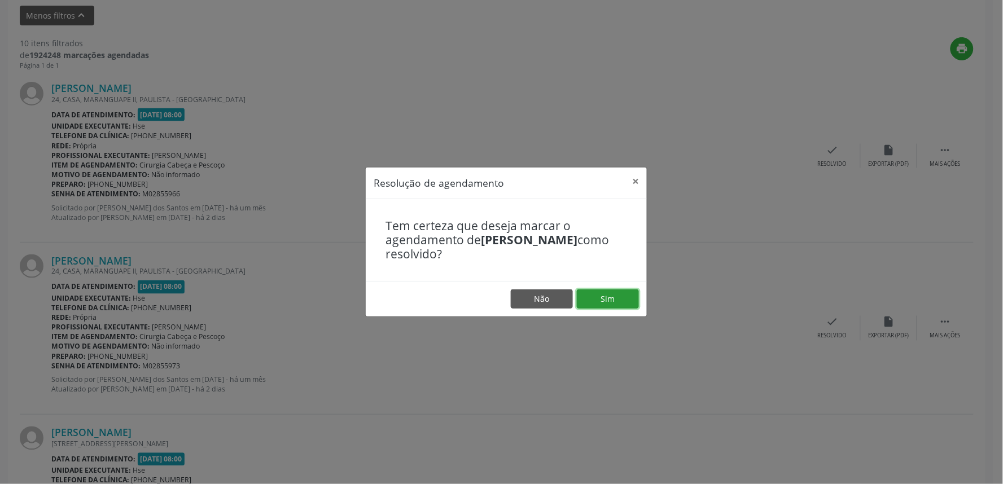
click at [597, 300] on button "Sim" at bounding box center [608, 299] width 62 height 19
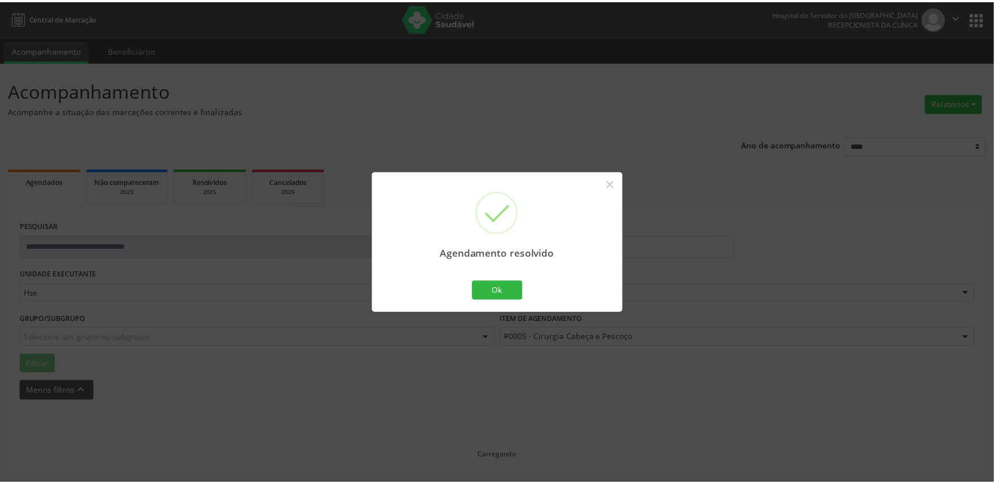
scroll to position [0, 0]
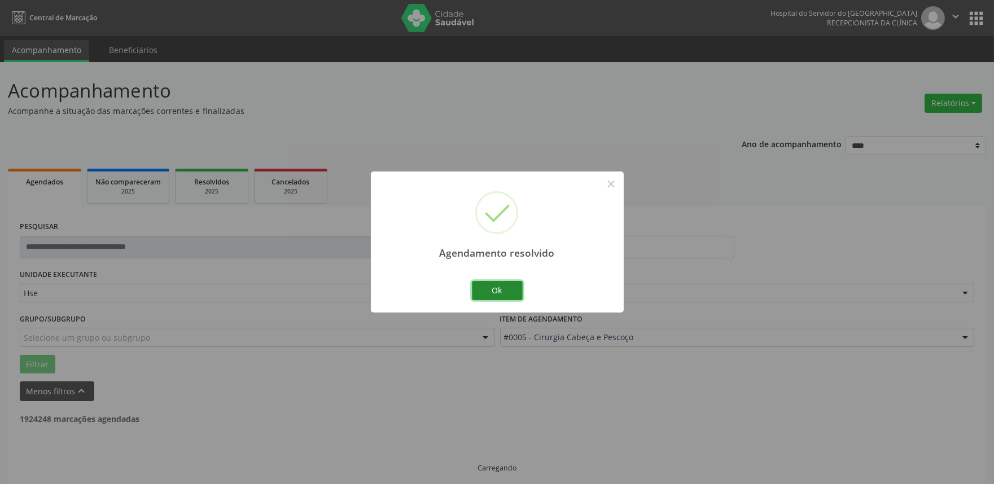
click at [503, 286] on button "Ok" at bounding box center [497, 290] width 51 height 19
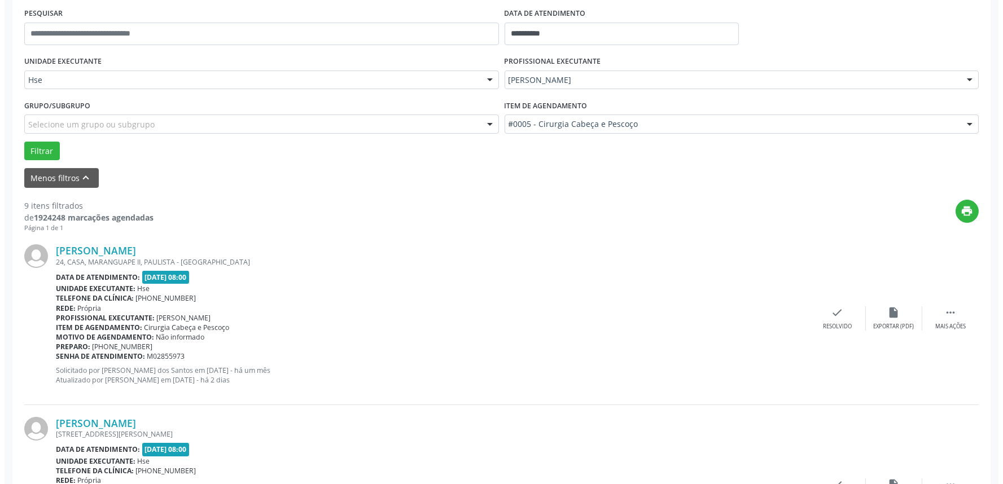
scroll to position [251, 0]
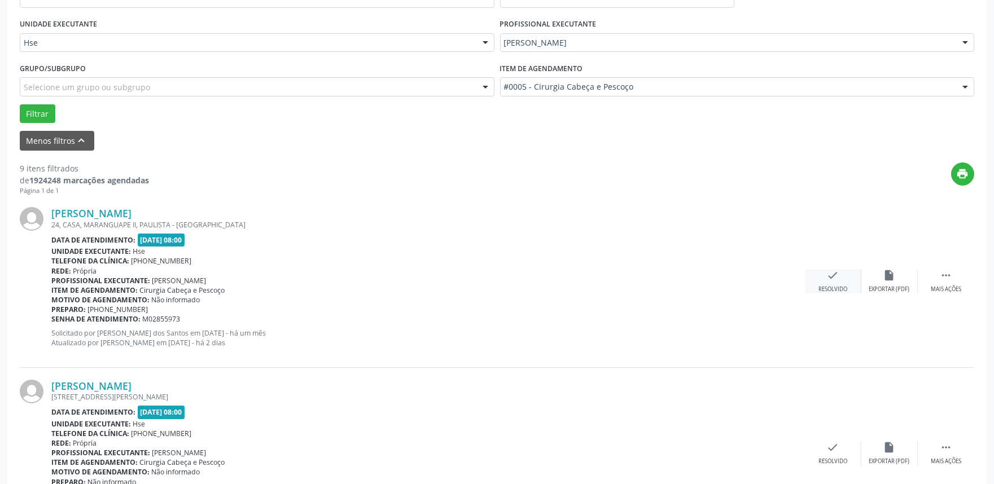
click at [827, 277] on icon "check" at bounding box center [833, 275] width 12 height 12
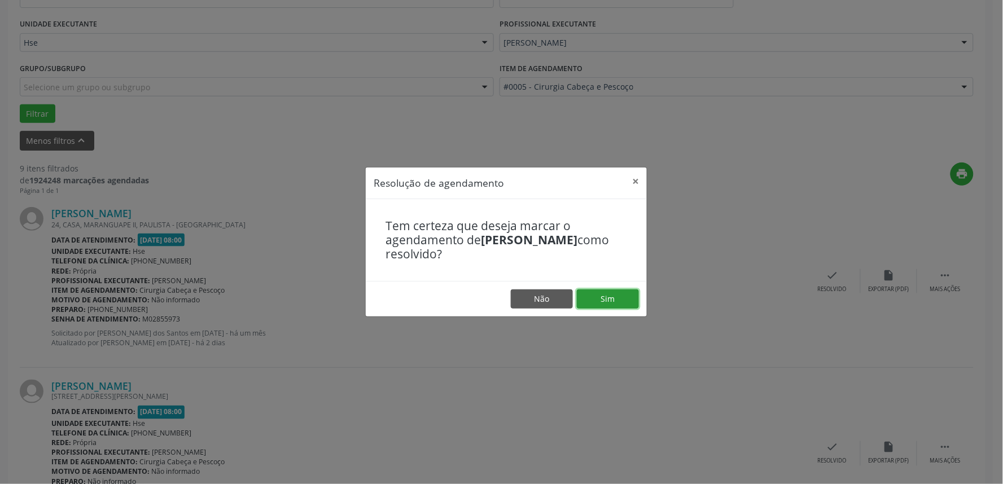
click at [627, 299] on button "Sim" at bounding box center [608, 299] width 62 height 19
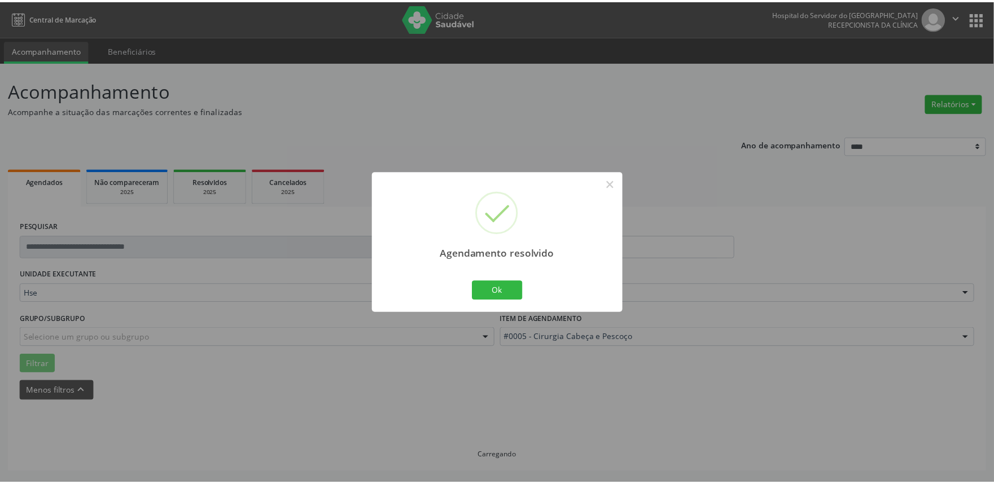
scroll to position [0, 0]
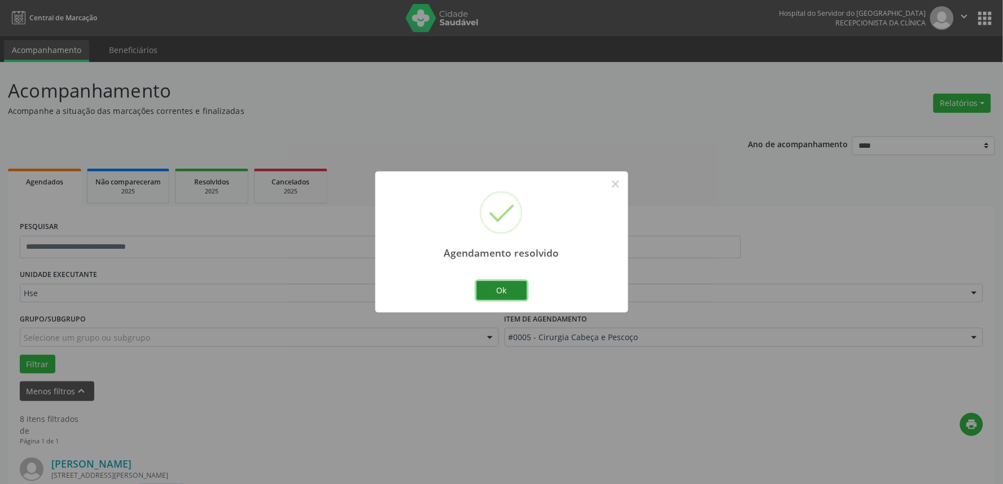
click at [493, 288] on button "Ok" at bounding box center [502, 290] width 51 height 19
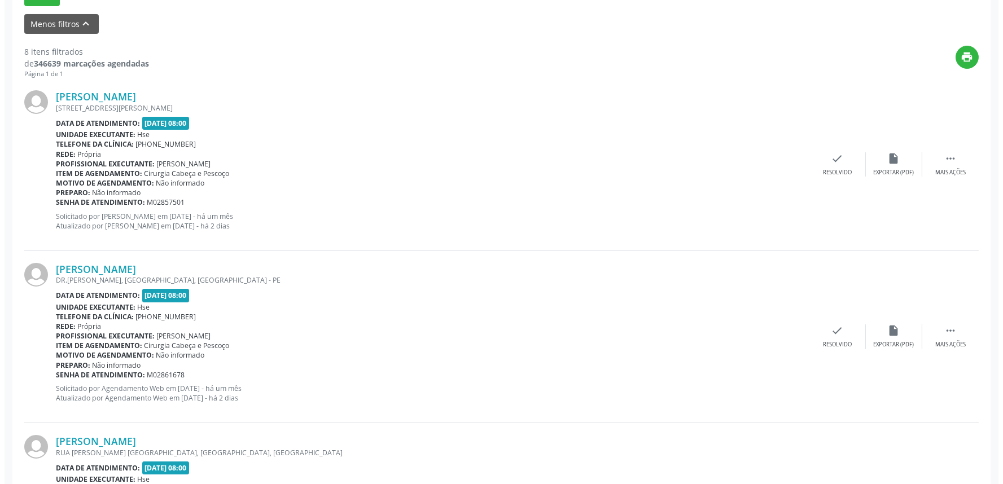
scroll to position [376, 0]
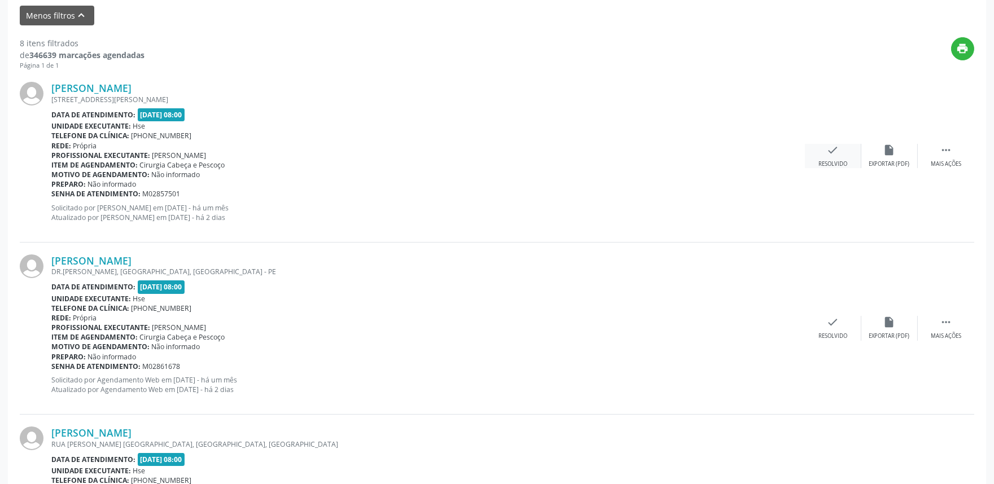
click at [827, 148] on icon "check" at bounding box center [833, 150] width 12 height 12
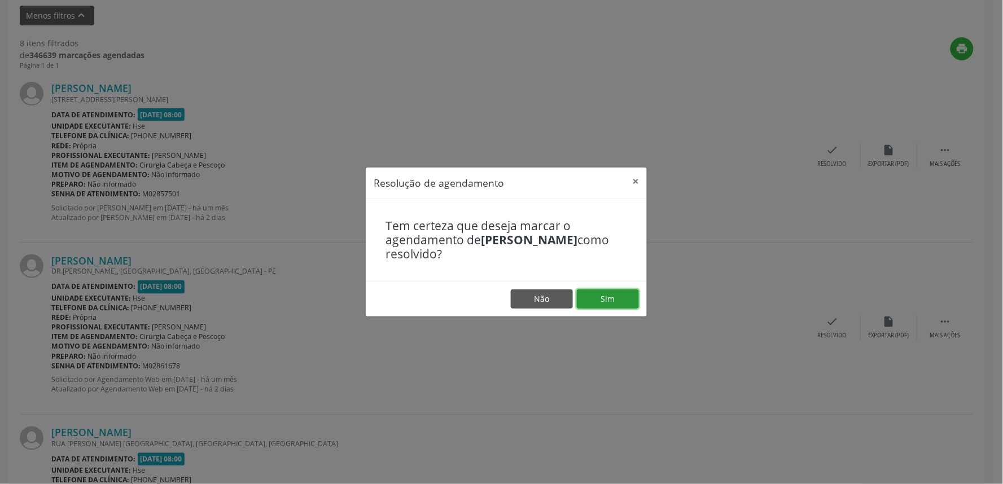
click at [613, 294] on button "Sim" at bounding box center [608, 299] width 62 height 19
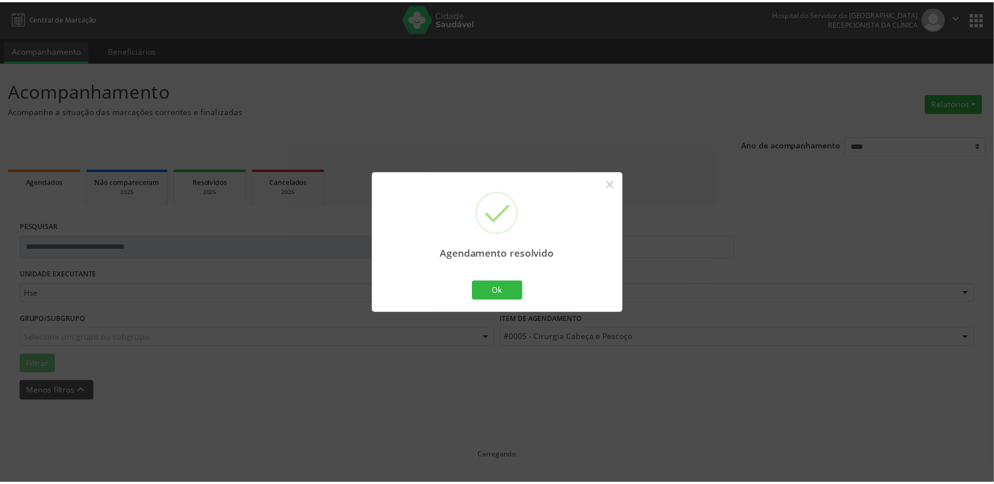
scroll to position [0, 0]
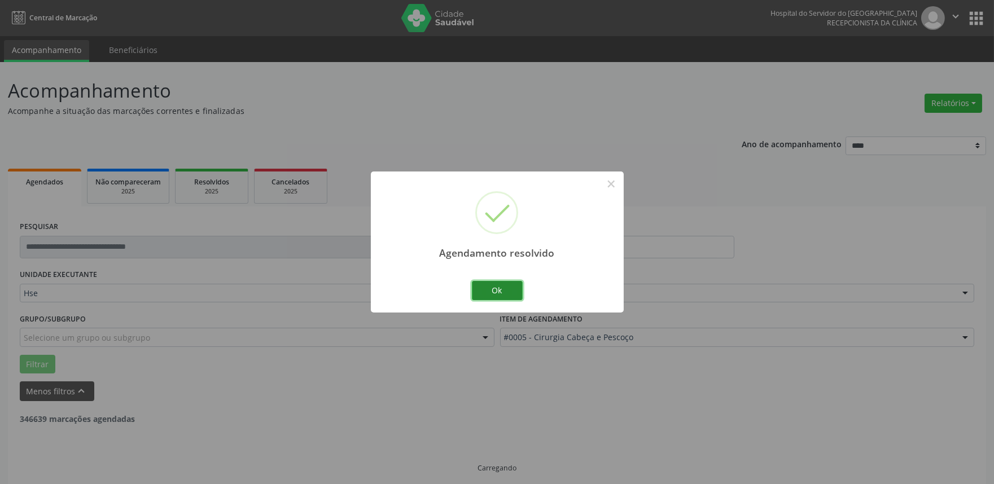
click at [514, 291] on button "Ok" at bounding box center [497, 290] width 51 height 19
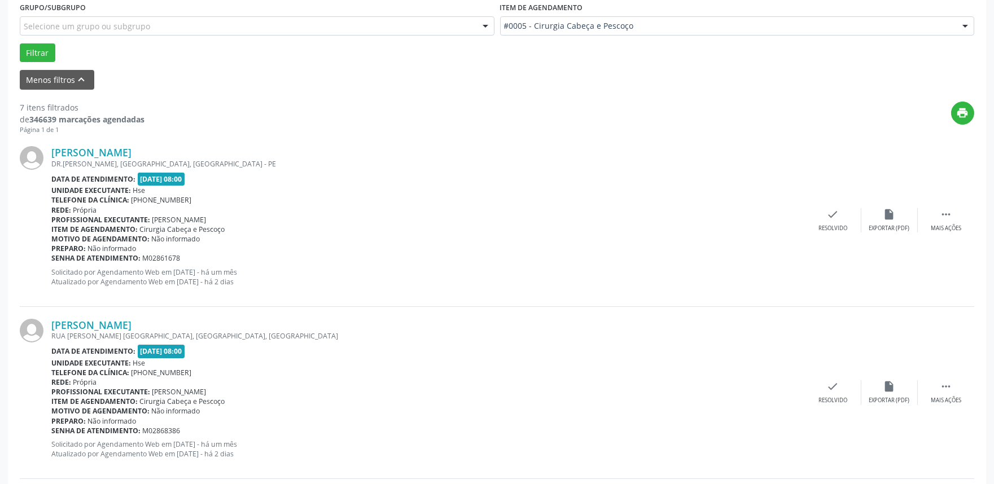
scroll to position [313, 0]
drag, startPoint x: 943, startPoint y: 211, endPoint x: 937, endPoint y: 221, distance: 11.9
click at [943, 211] on icon "" at bounding box center [946, 213] width 12 height 12
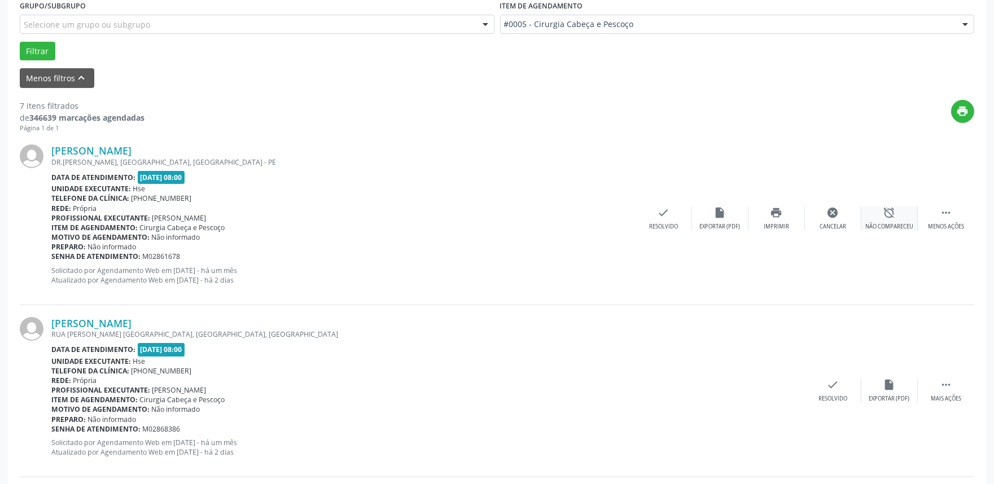
click at [885, 219] on div "alarm_off Não compareceu" at bounding box center [890, 219] width 56 height 24
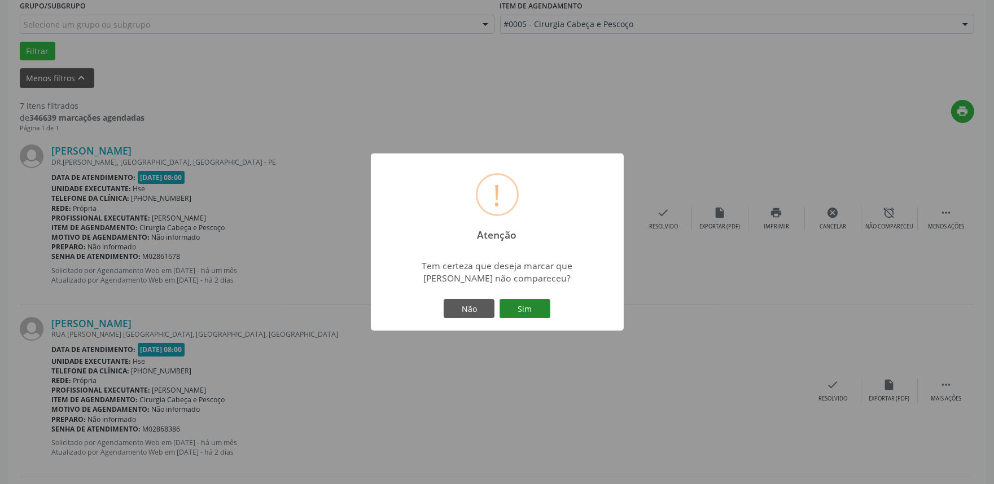
click at [520, 306] on button "Sim" at bounding box center [525, 308] width 51 height 19
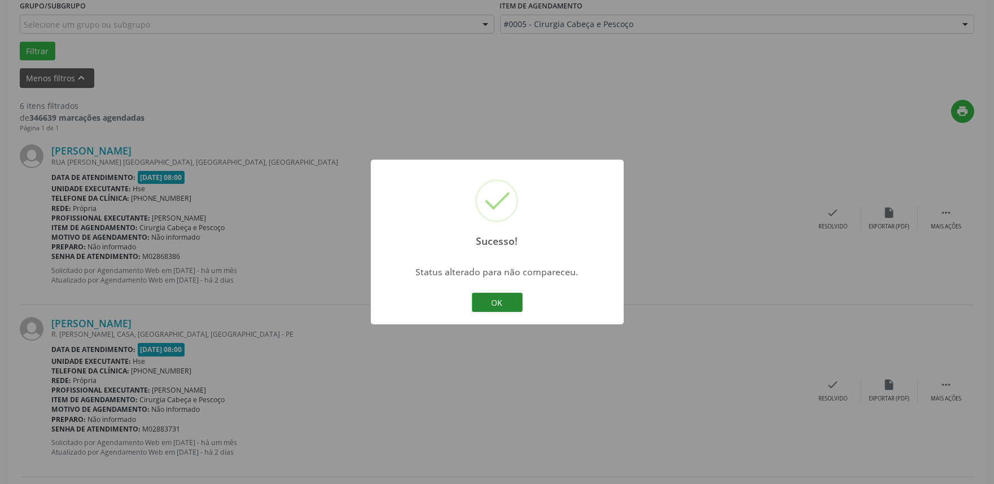
click at [500, 301] on button "OK" at bounding box center [497, 302] width 51 height 19
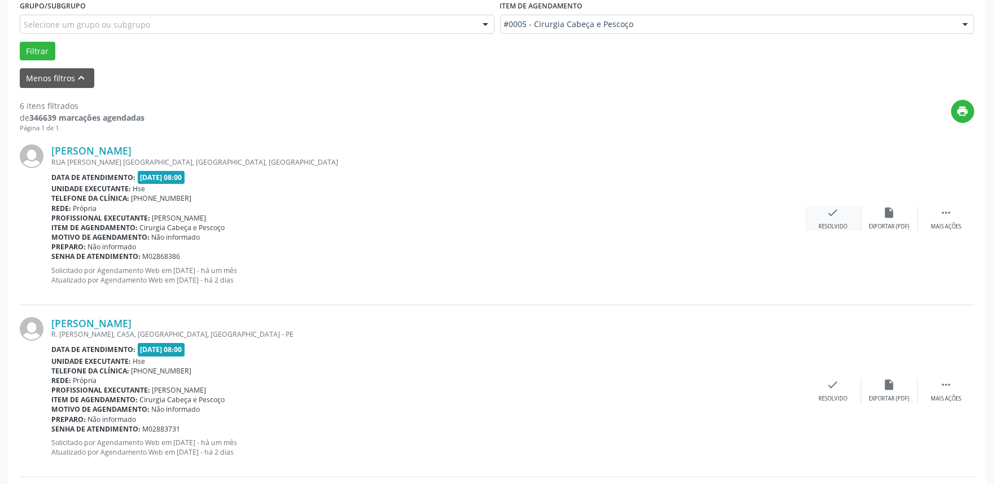
click at [834, 218] on icon "check" at bounding box center [833, 213] width 12 height 12
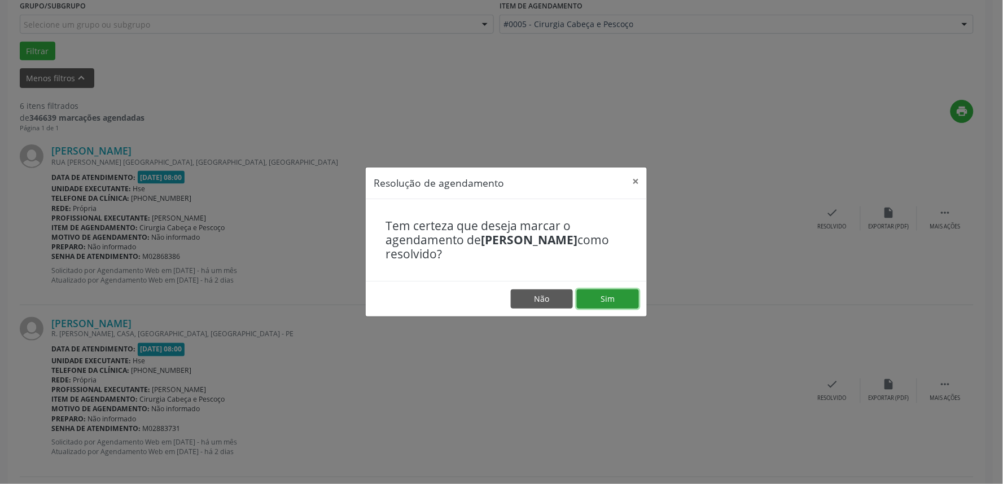
click at [593, 299] on button "Sim" at bounding box center [608, 299] width 62 height 19
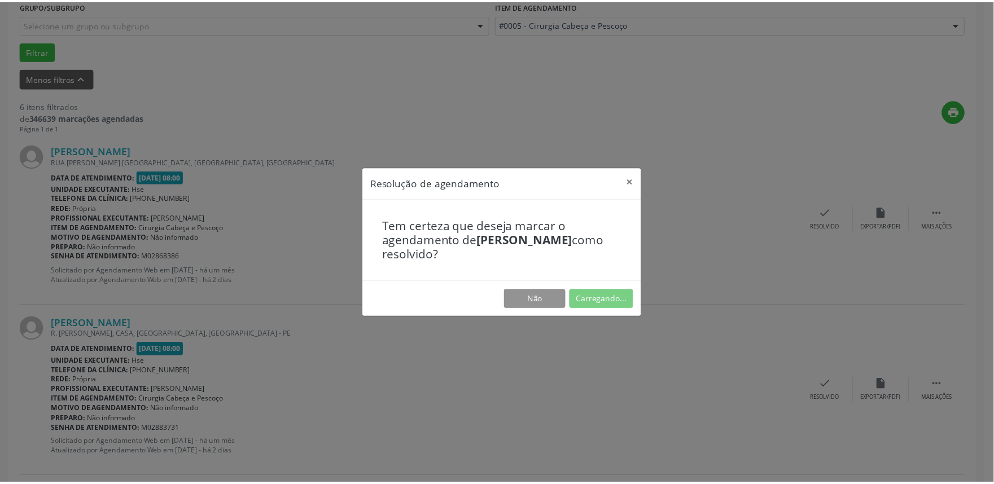
scroll to position [0, 0]
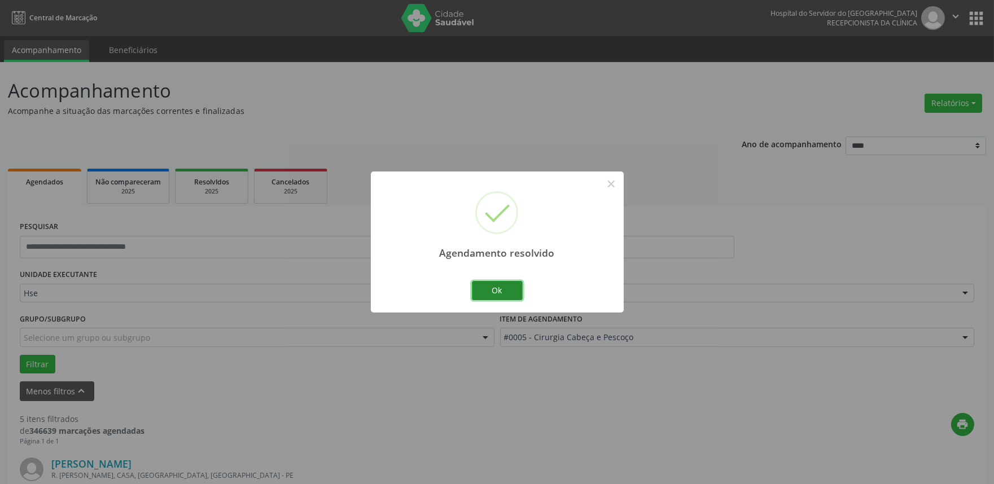
click at [498, 286] on button "Ok" at bounding box center [497, 290] width 51 height 19
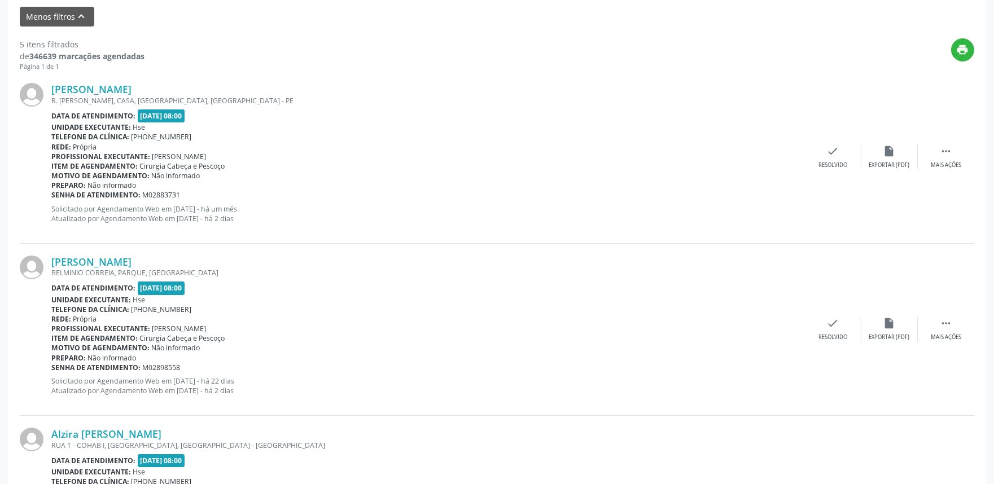
scroll to position [376, 0]
click at [954, 150] on div " Mais ações" at bounding box center [946, 156] width 56 height 24
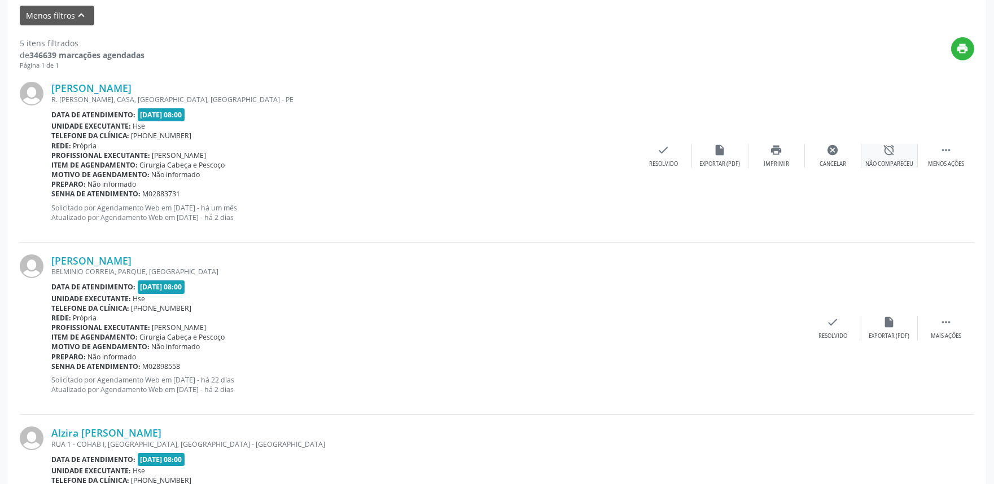
click at [879, 160] on div "Não compareceu" at bounding box center [889, 164] width 48 height 8
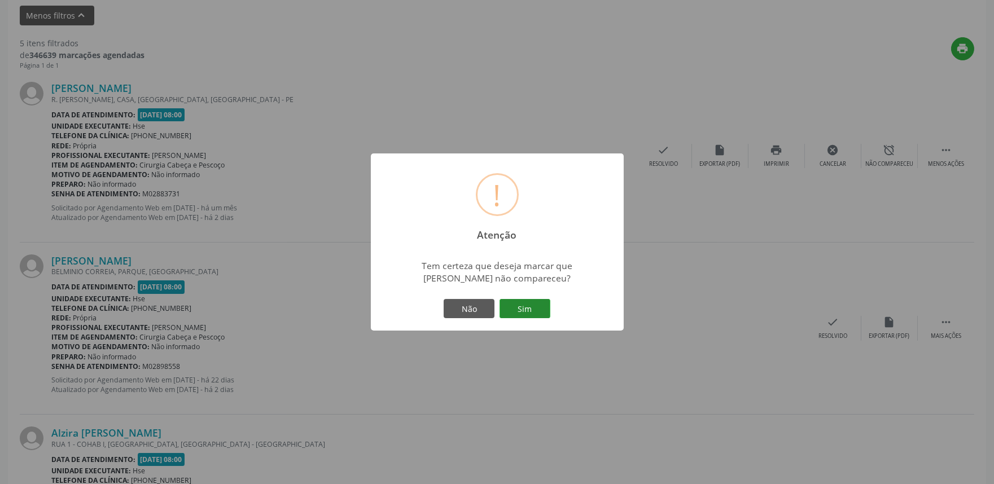
click at [537, 312] on button "Sim" at bounding box center [525, 308] width 51 height 19
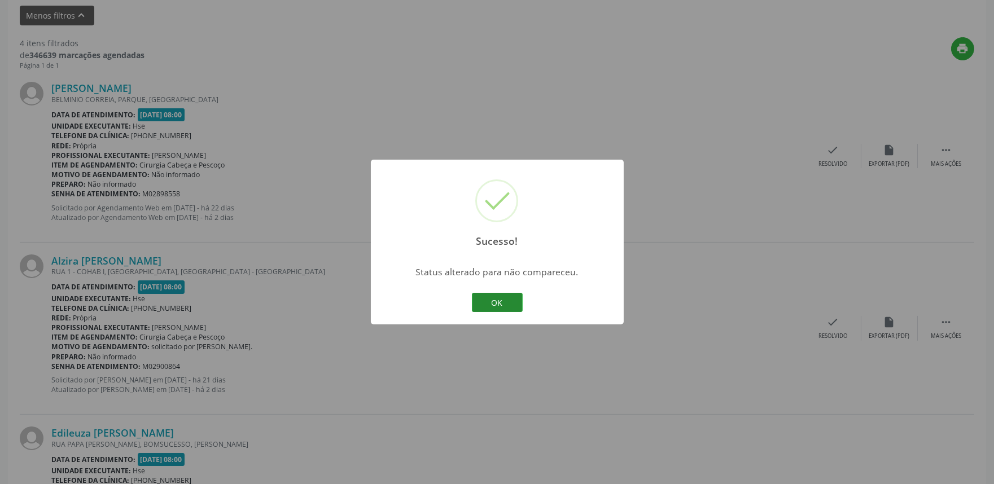
click at [503, 298] on button "OK" at bounding box center [497, 302] width 51 height 19
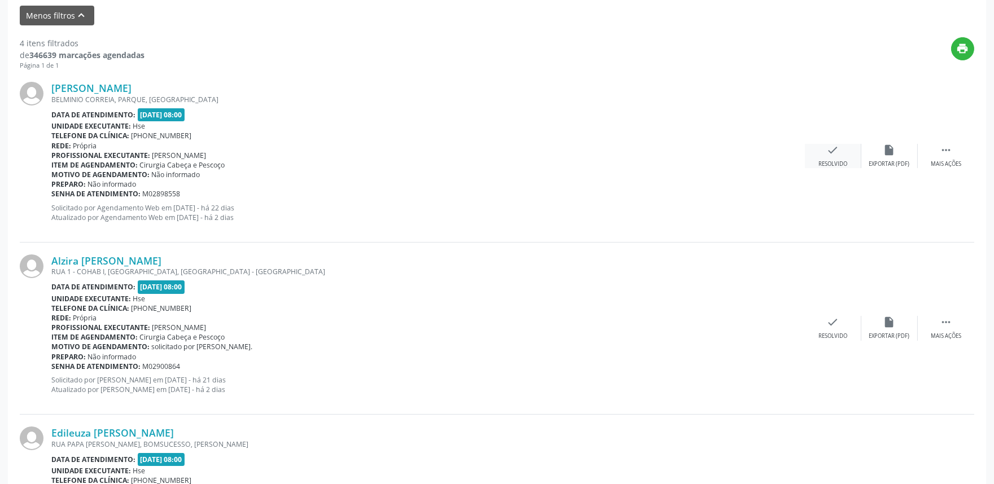
click at [820, 160] on div "Resolvido" at bounding box center [833, 164] width 29 height 8
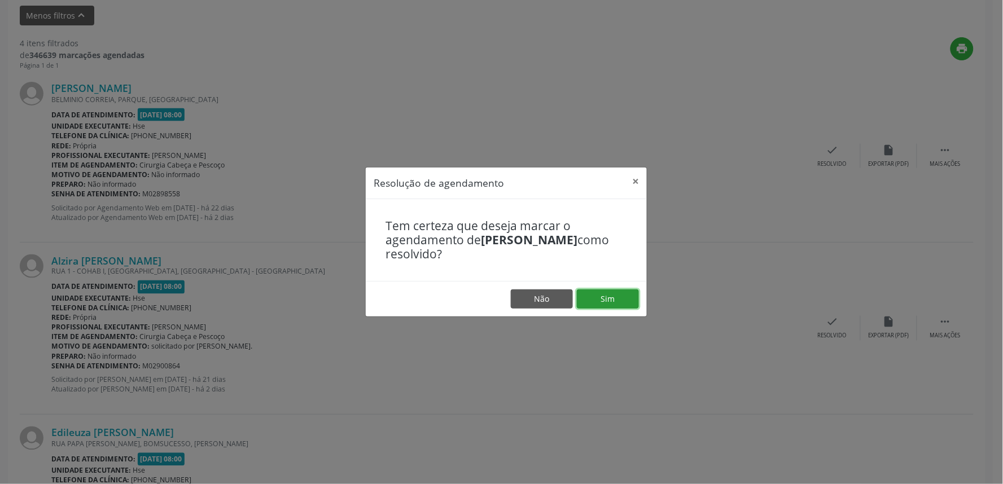
click at [600, 303] on button "Sim" at bounding box center [608, 299] width 62 height 19
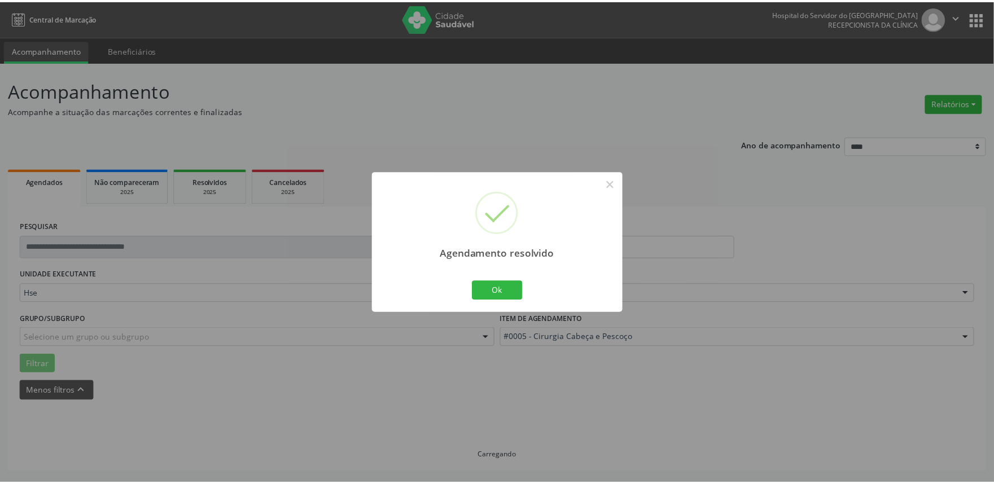
scroll to position [0, 0]
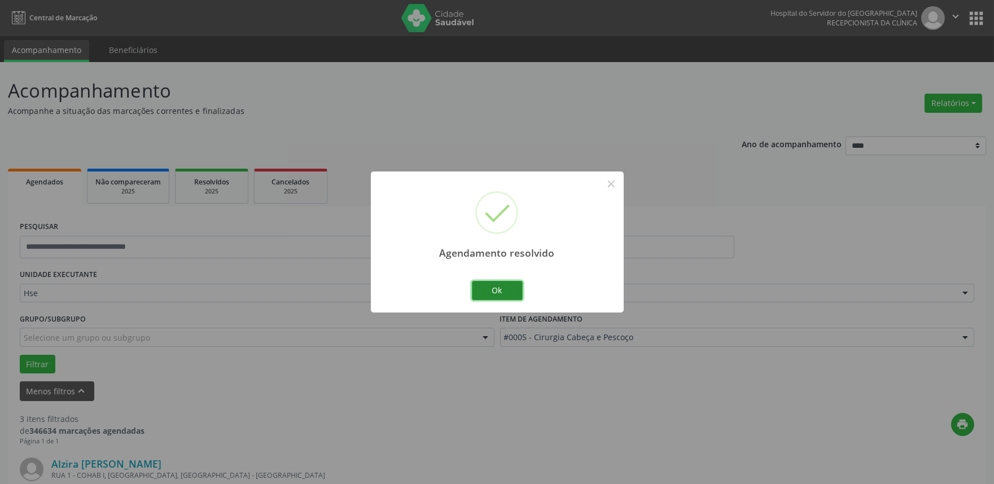
click at [496, 291] on button "Ok" at bounding box center [497, 290] width 51 height 19
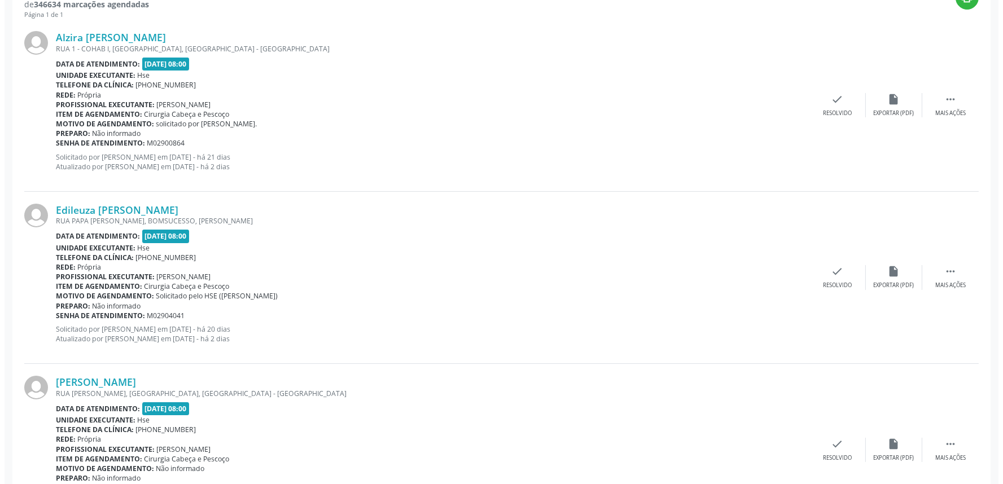
scroll to position [439, 0]
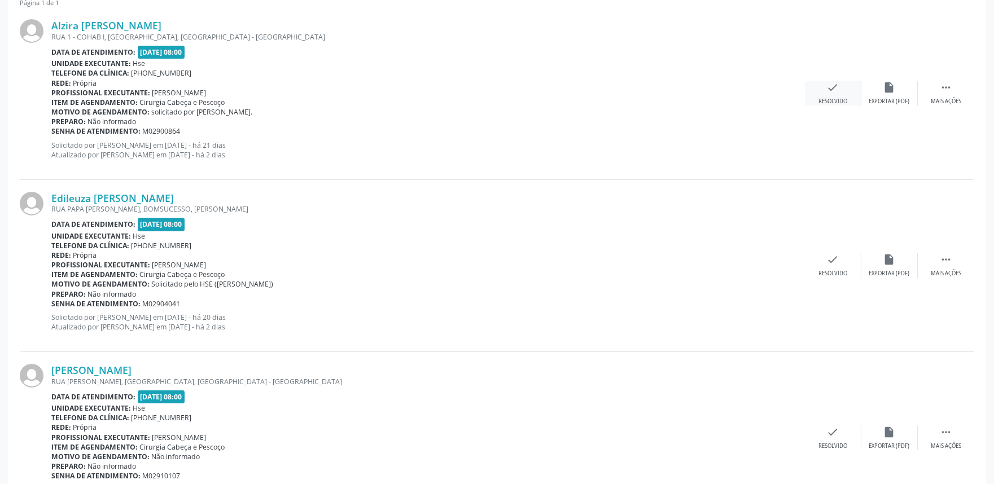
click at [827, 91] on icon "check" at bounding box center [833, 87] width 12 height 12
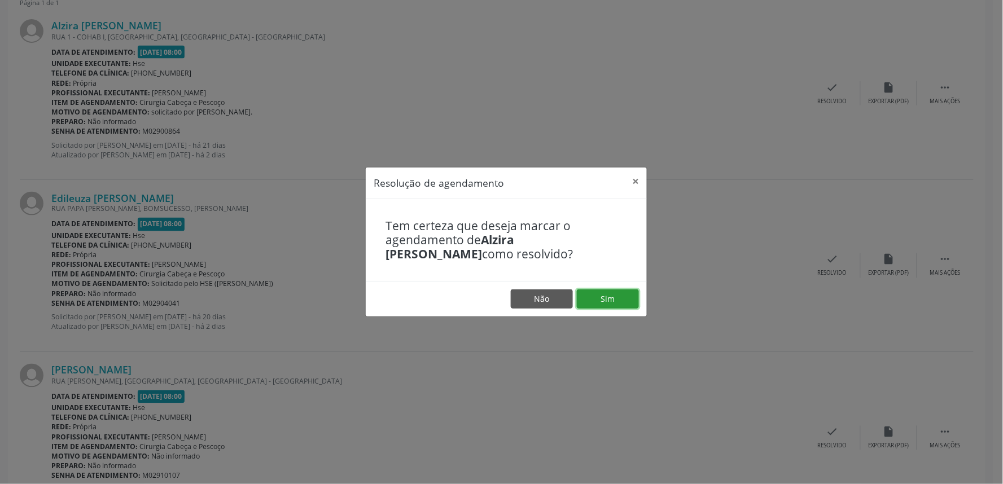
click at [602, 296] on button "Sim" at bounding box center [608, 299] width 62 height 19
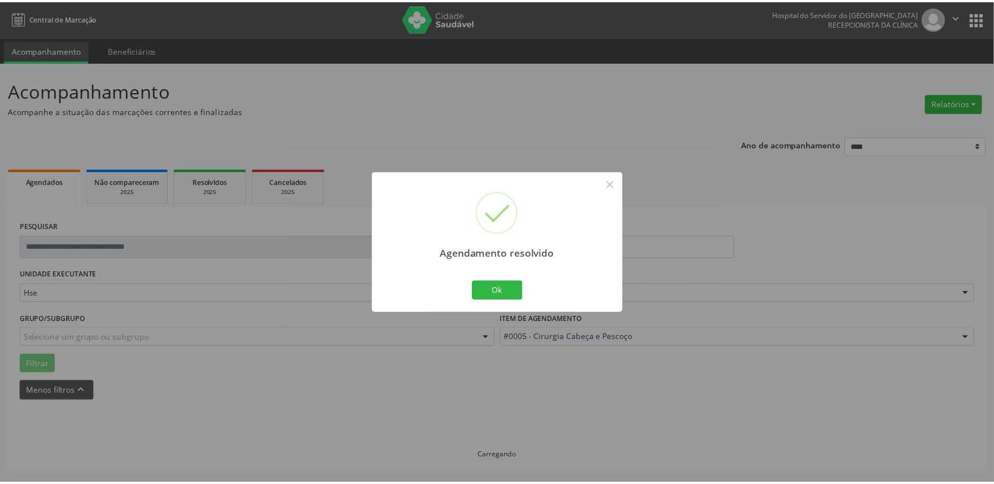
scroll to position [0, 0]
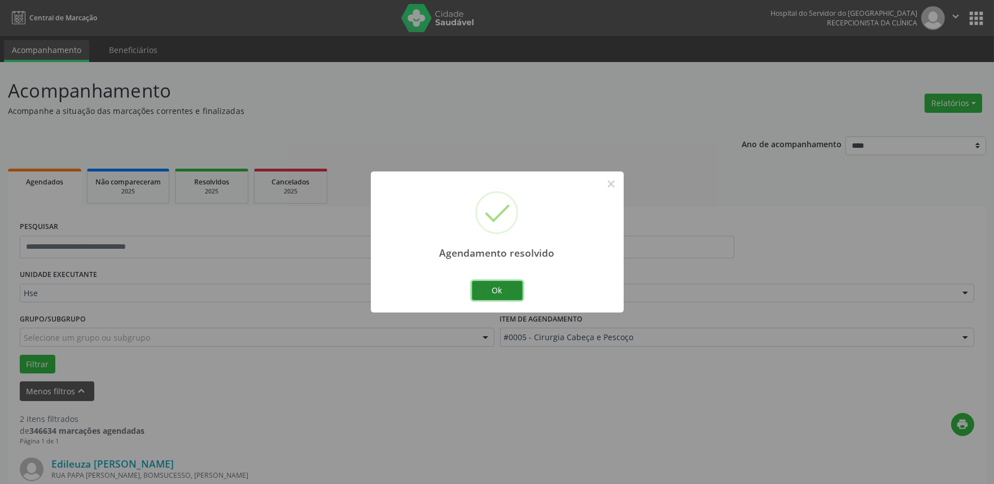
click at [504, 289] on button "Ok" at bounding box center [497, 290] width 51 height 19
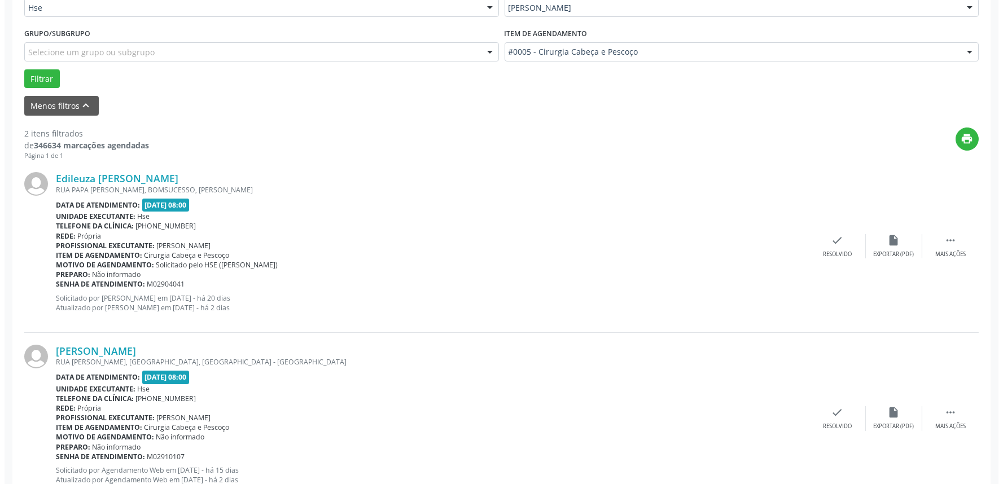
scroll to position [313, 0]
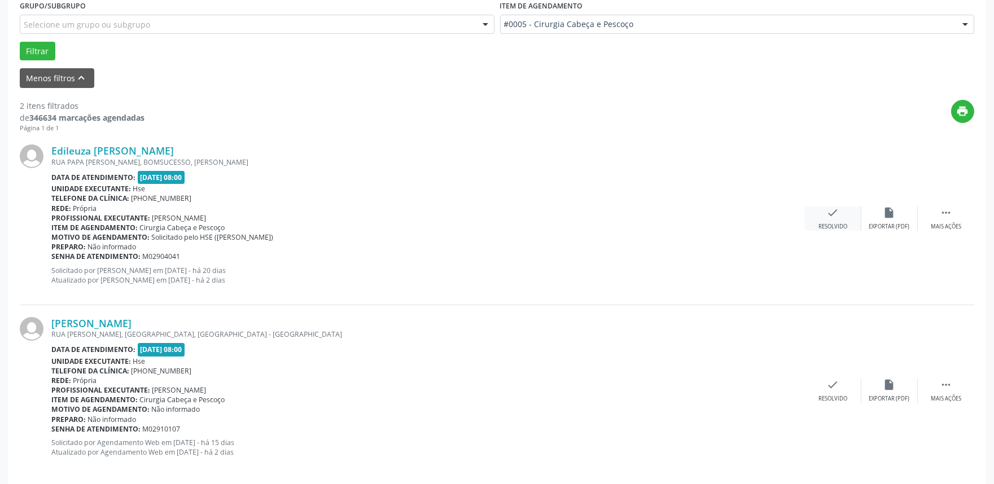
click at [828, 221] on div "check Resolvido" at bounding box center [833, 219] width 56 height 24
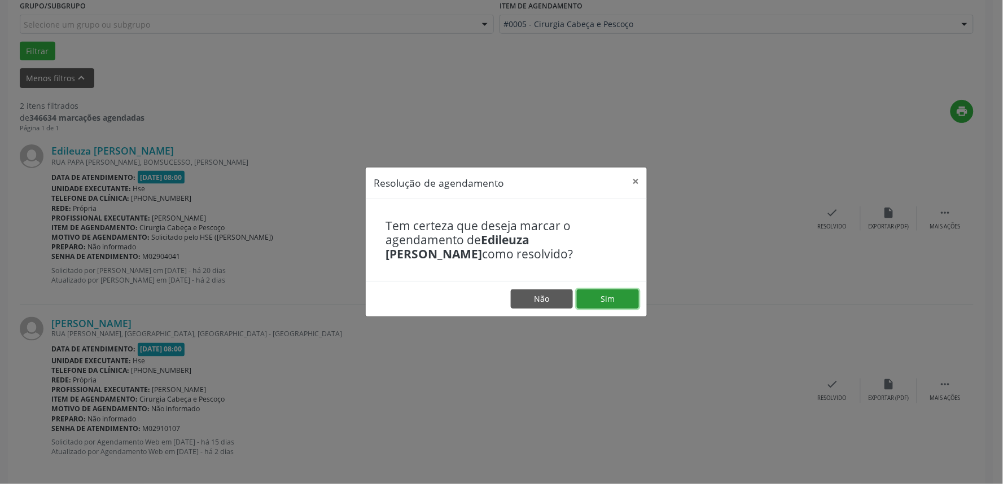
click at [614, 299] on button "Sim" at bounding box center [608, 299] width 62 height 19
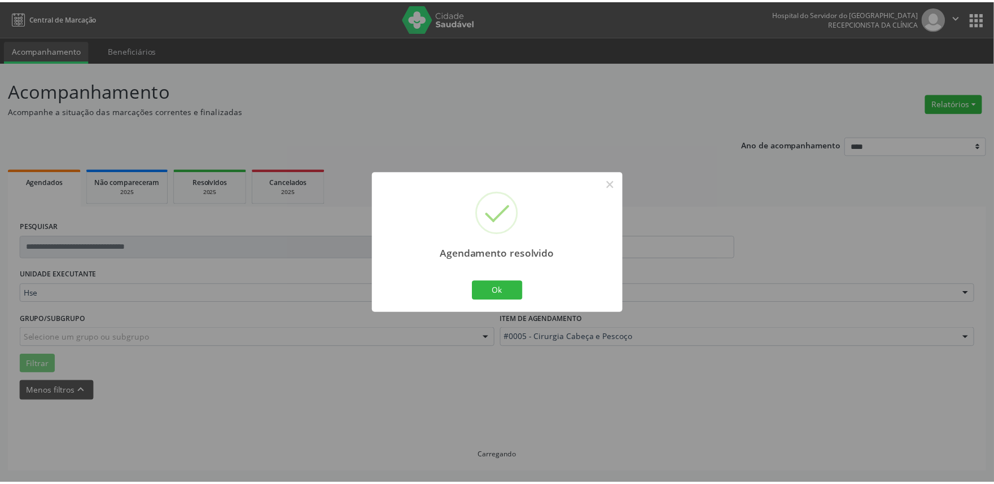
scroll to position [0, 0]
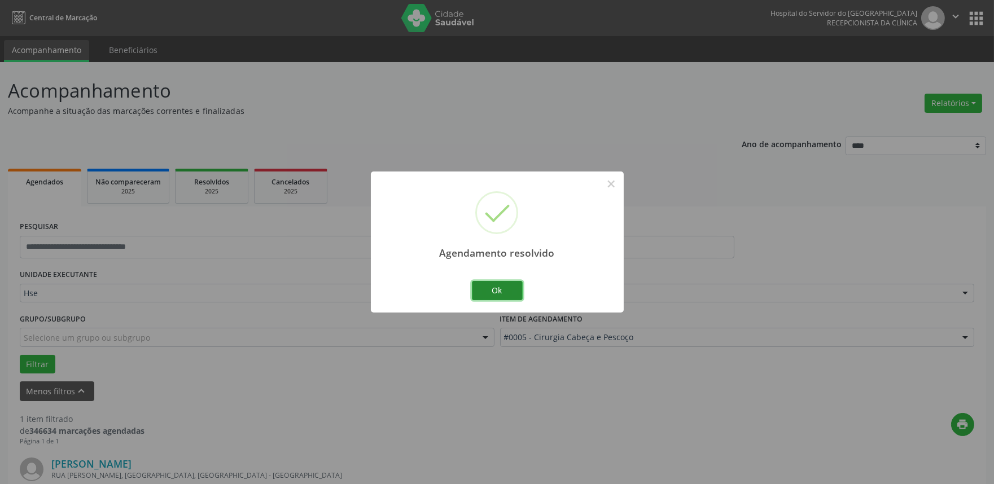
click at [513, 295] on button "Ok" at bounding box center [497, 290] width 51 height 19
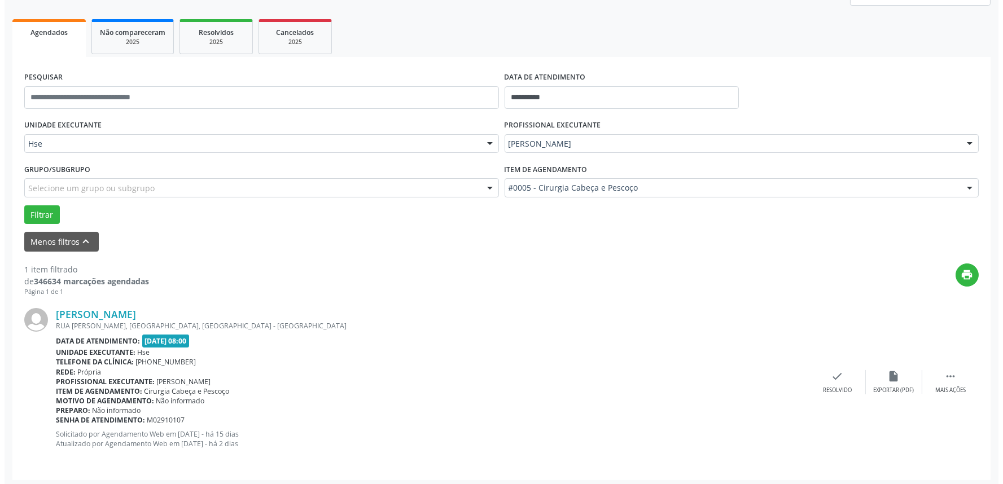
scroll to position [152, 0]
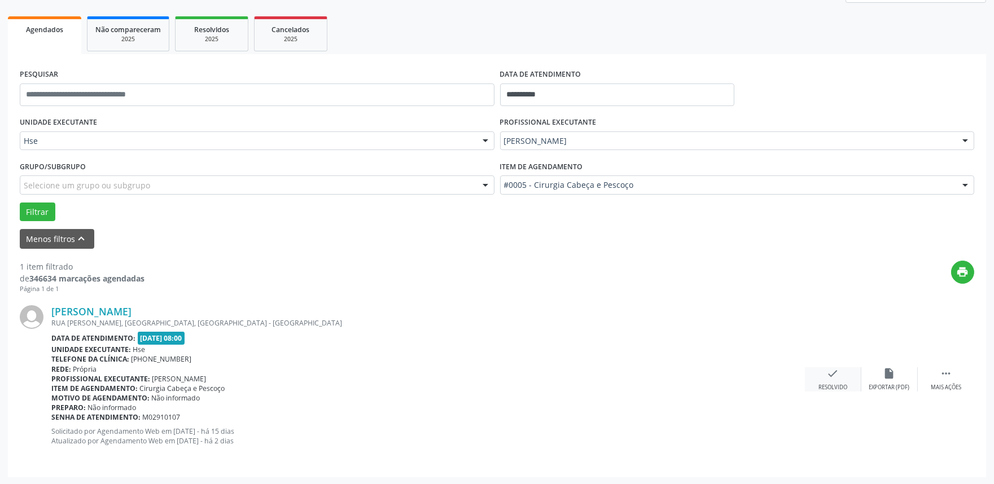
click at [834, 381] on div "check Resolvido" at bounding box center [833, 380] width 56 height 24
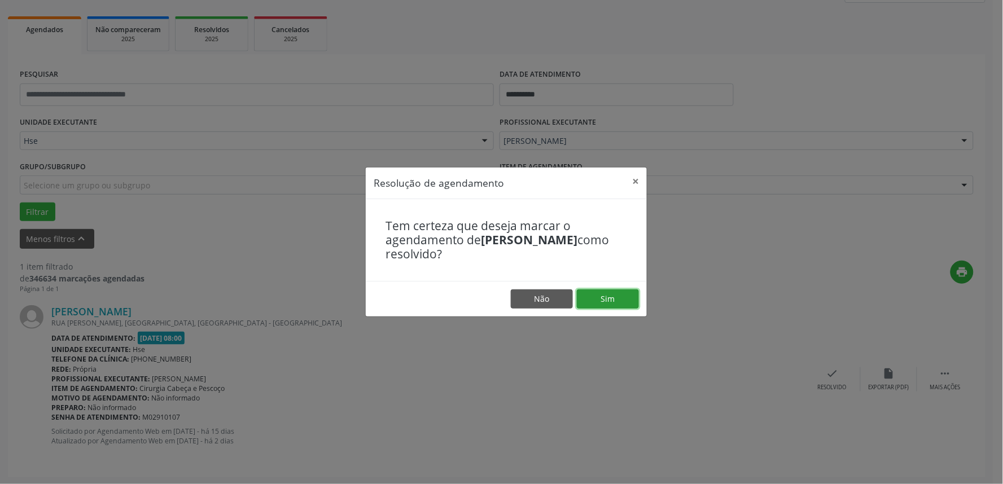
click at [611, 291] on button "Sim" at bounding box center [608, 299] width 62 height 19
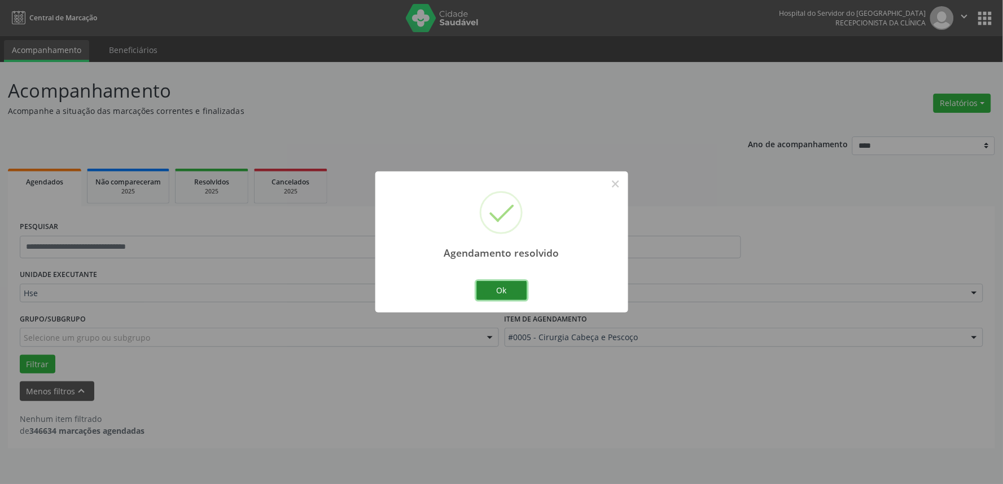
click at [498, 295] on button "Ok" at bounding box center [502, 290] width 51 height 19
